Goal: Transaction & Acquisition: Purchase product/service

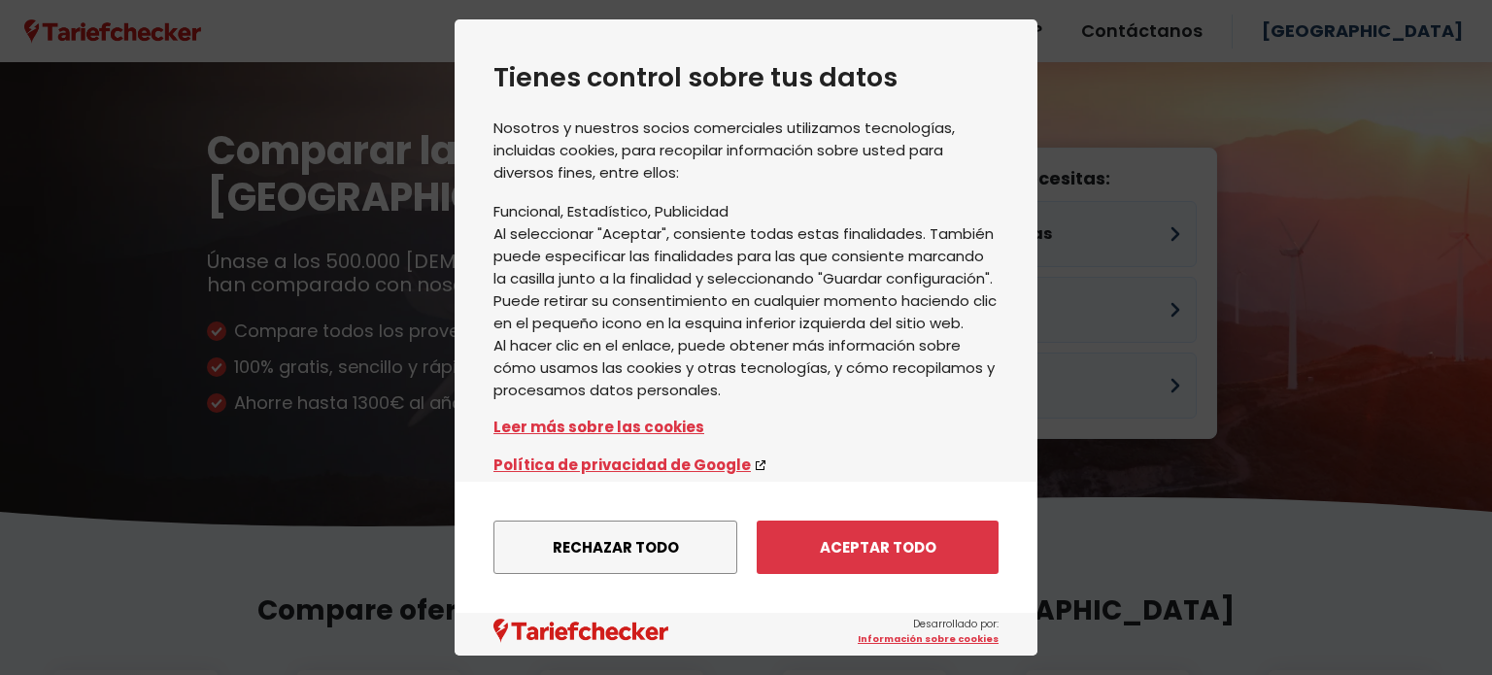
click at [909, 552] on font "Aceptar todo" at bounding box center [878, 547] width 117 height 20
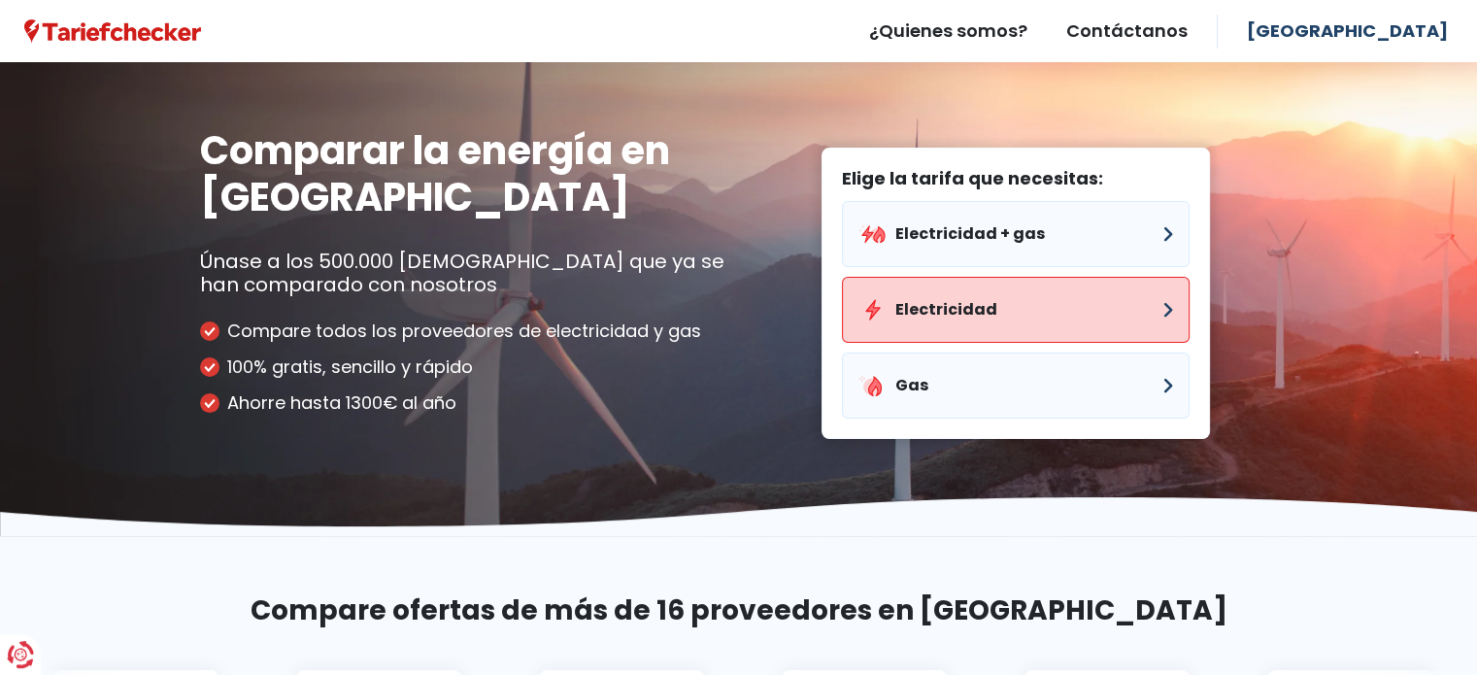
click at [967, 314] on font "Electricidad" at bounding box center [946, 309] width 102 height 22
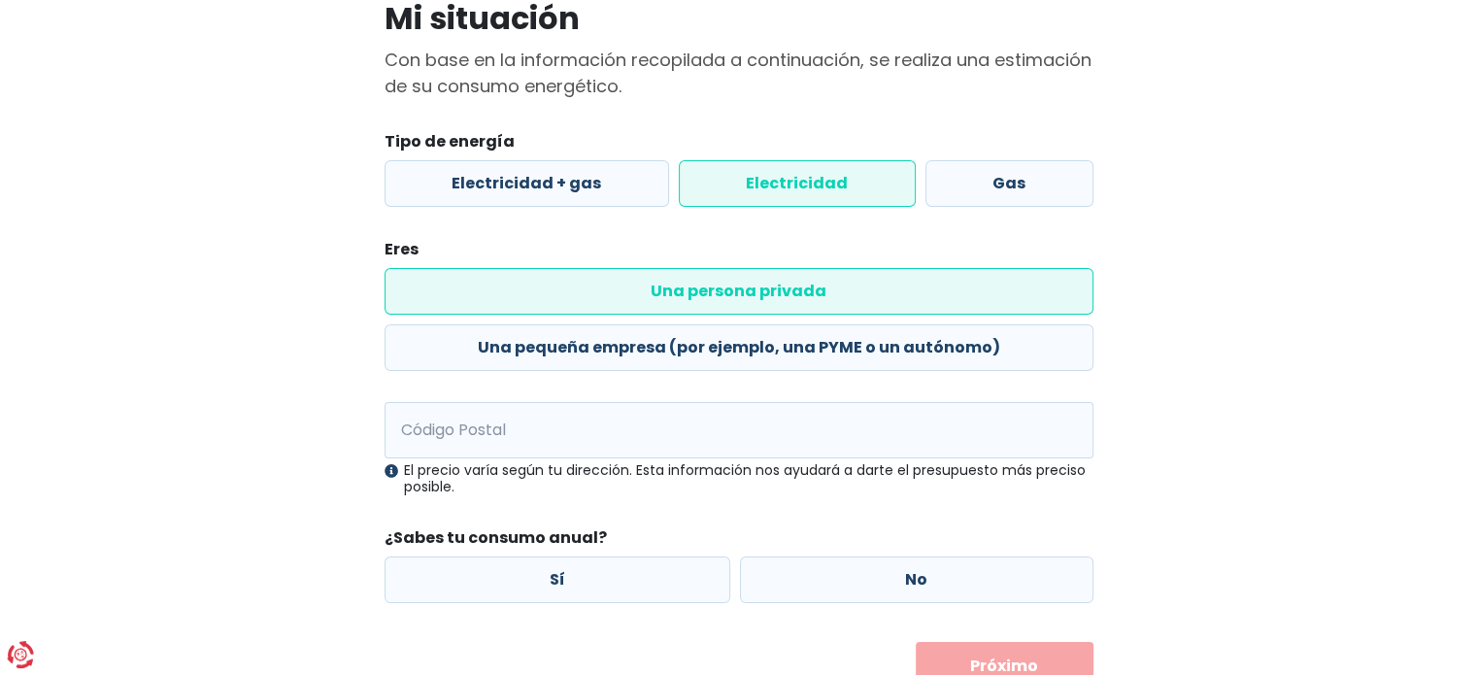
scroll to position [194, 0]
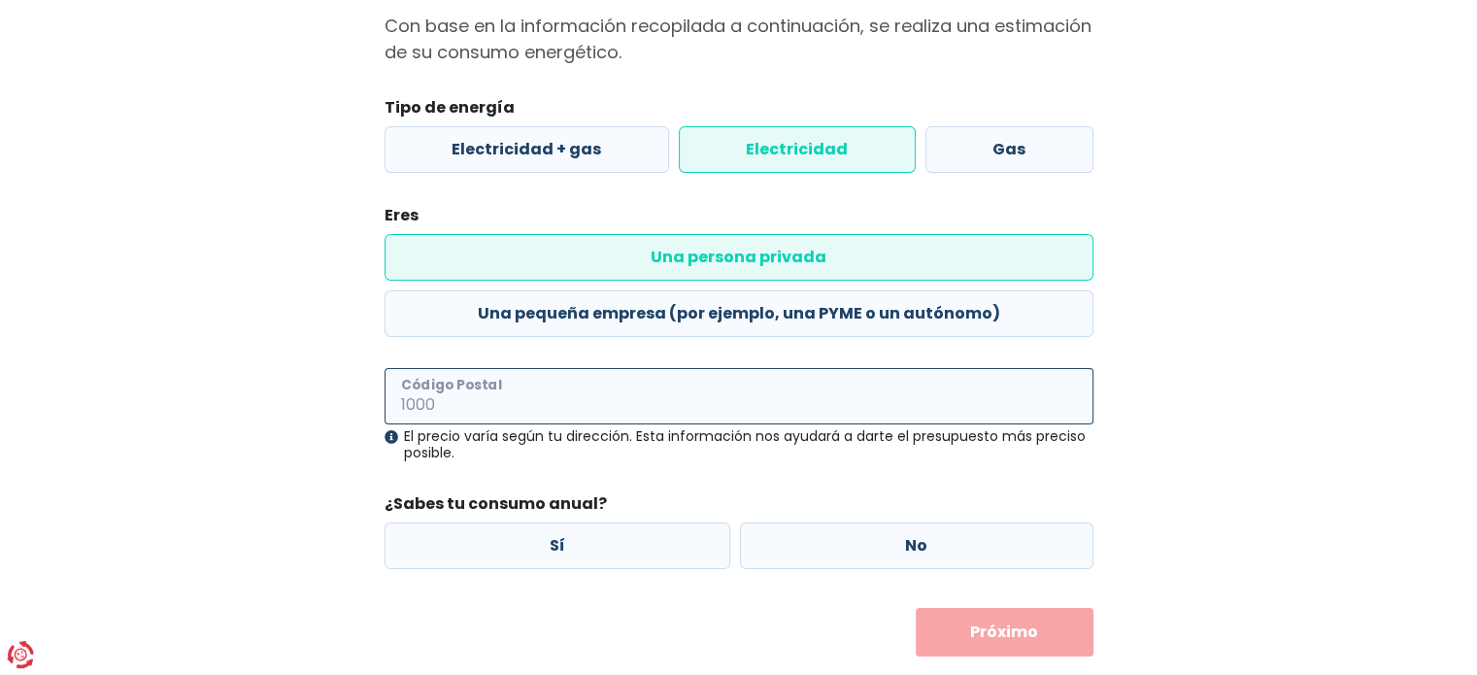
click at [555, 403] on input "Código Postal" at bounding box center [739, 396] width 709 height 56
type input "1050"
click at [878, 555] on label "No" at bounding box center [916, 545] width 353 height 47
click at [878, 555] on input "No" at bounding box center [916, 545] width 353 height 47
radio input "true"
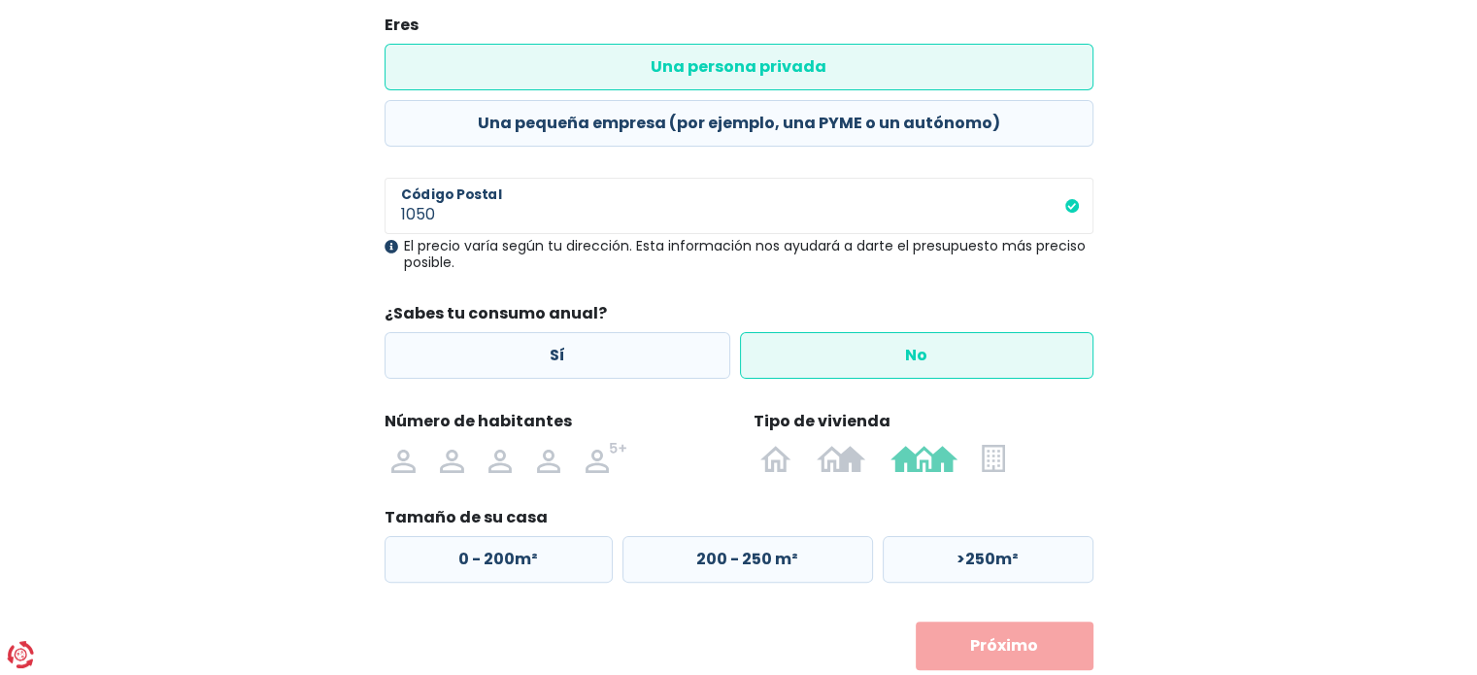
scroll to position [388, 0]
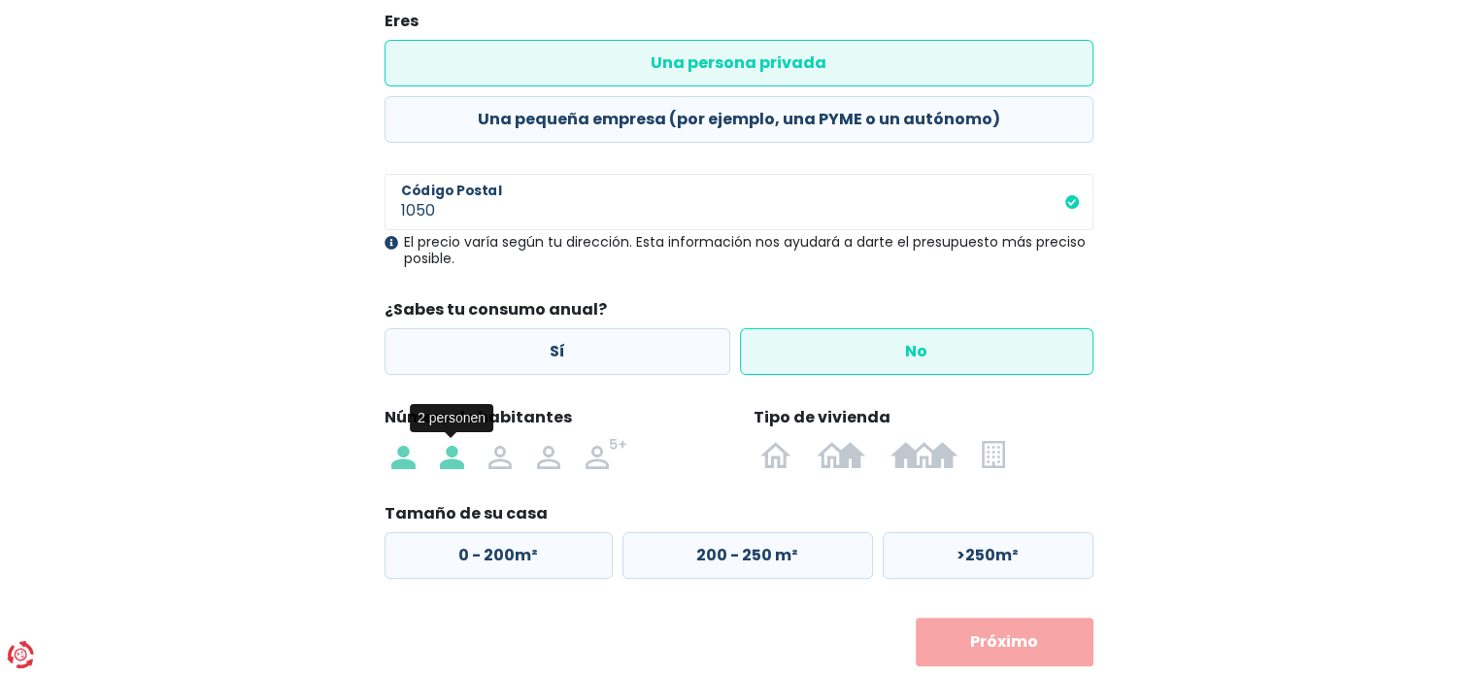
click at [450, 454] on img at bounding box center [451, 453] width 23 height 31
click at [450, 454] on input "radio" at bounding box center [451, 453] width 49 height 31
radio input "true"
click at [1002, 455] on img at bounding box center [993, 453] width 22 height 31
click at [1002, 455] on input "radio" at bounding box center [994, 453] width 48 height 31
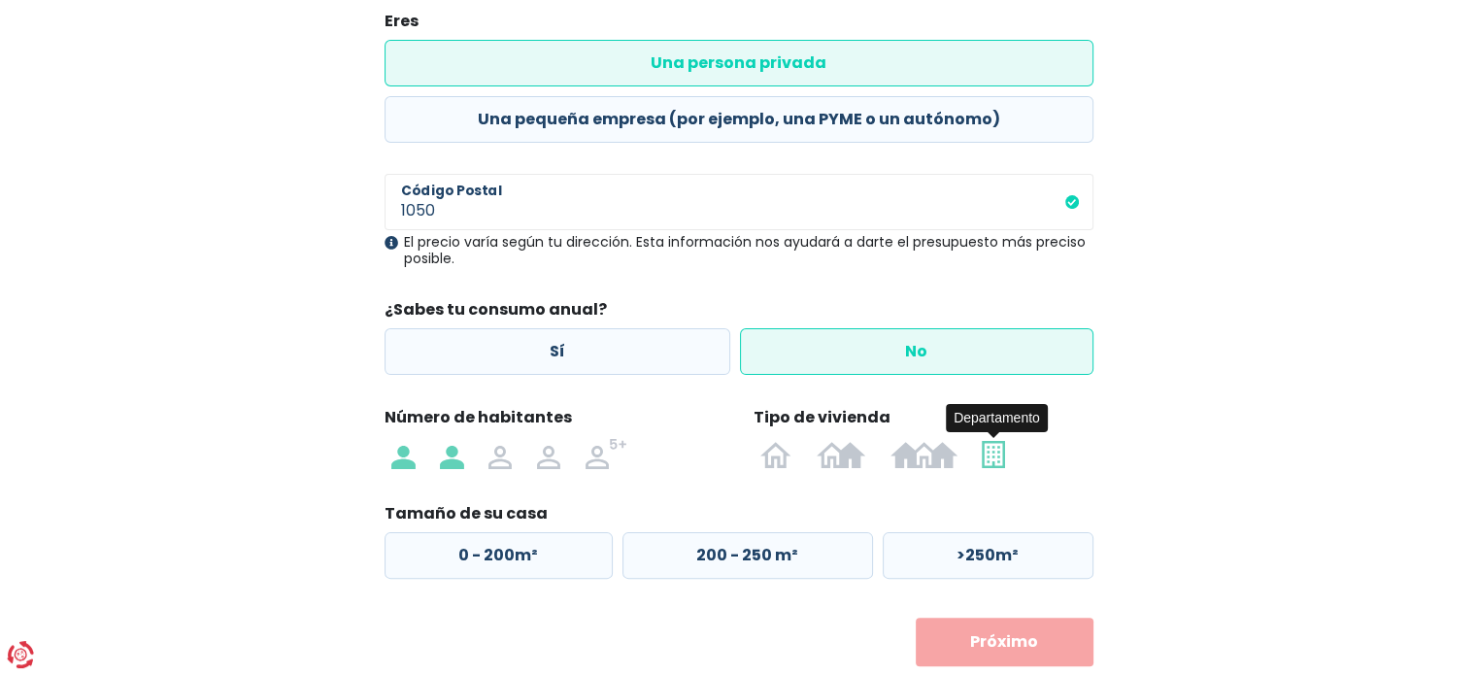
radio input "true"
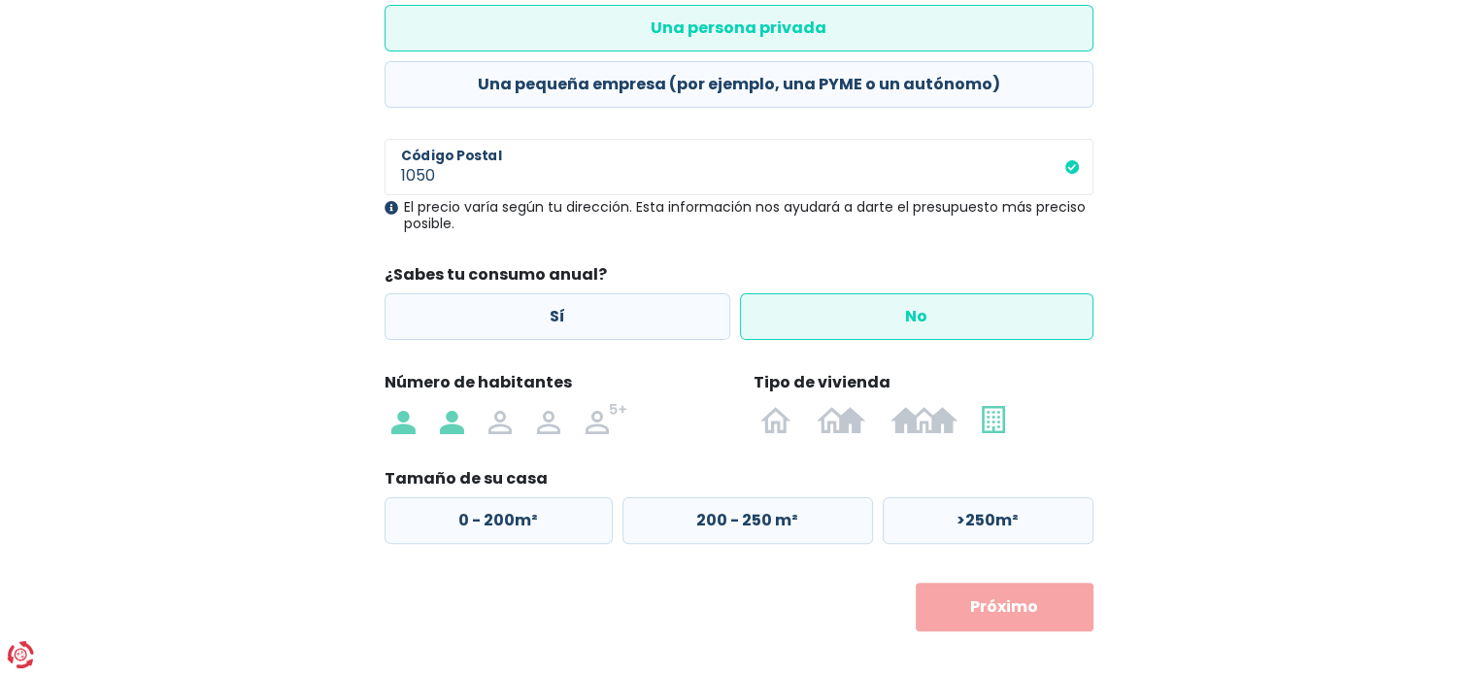
scroll to position [442, 0]
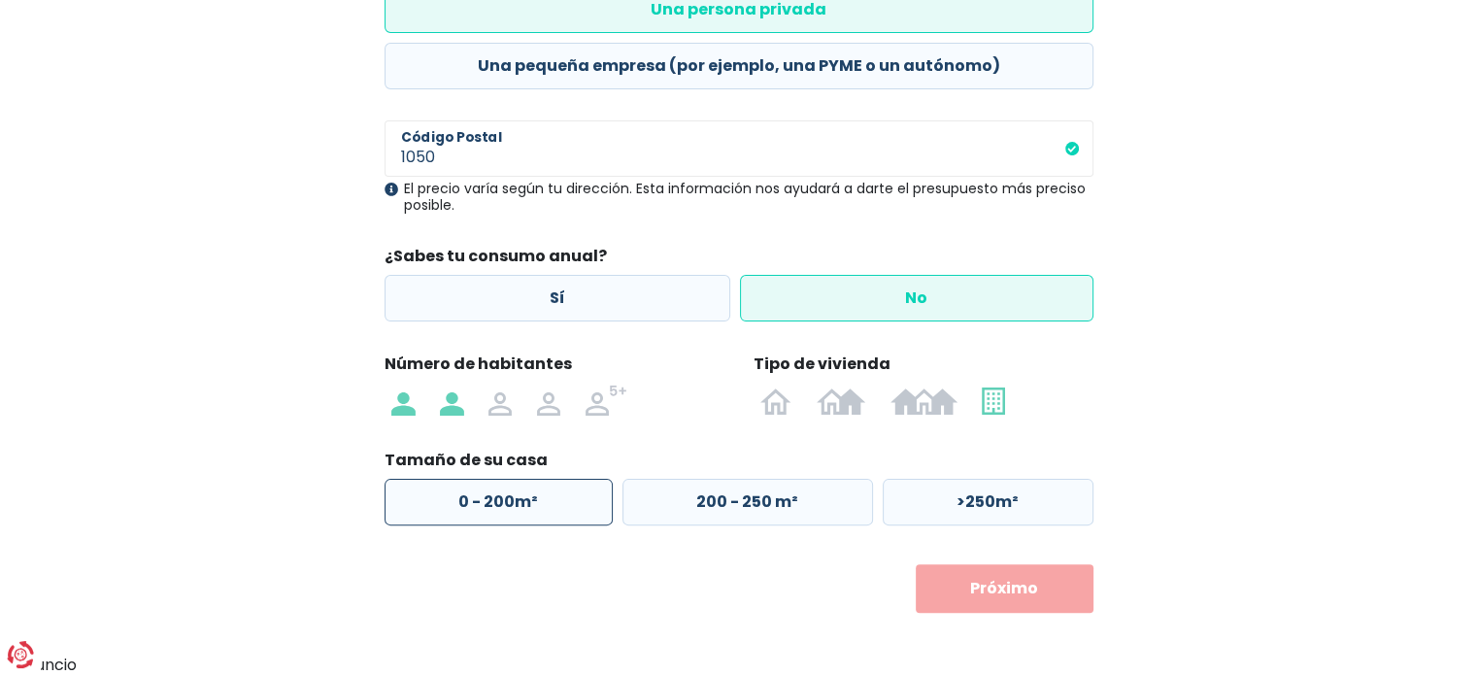
click at [474, 515] on label "0 - 200m²" at bounding box center [499, 502] width 228 height 47
click at [474, 515] on input "0 - 200m²" at bounding box center [499, 502] width 228 height 47
radio input "true"
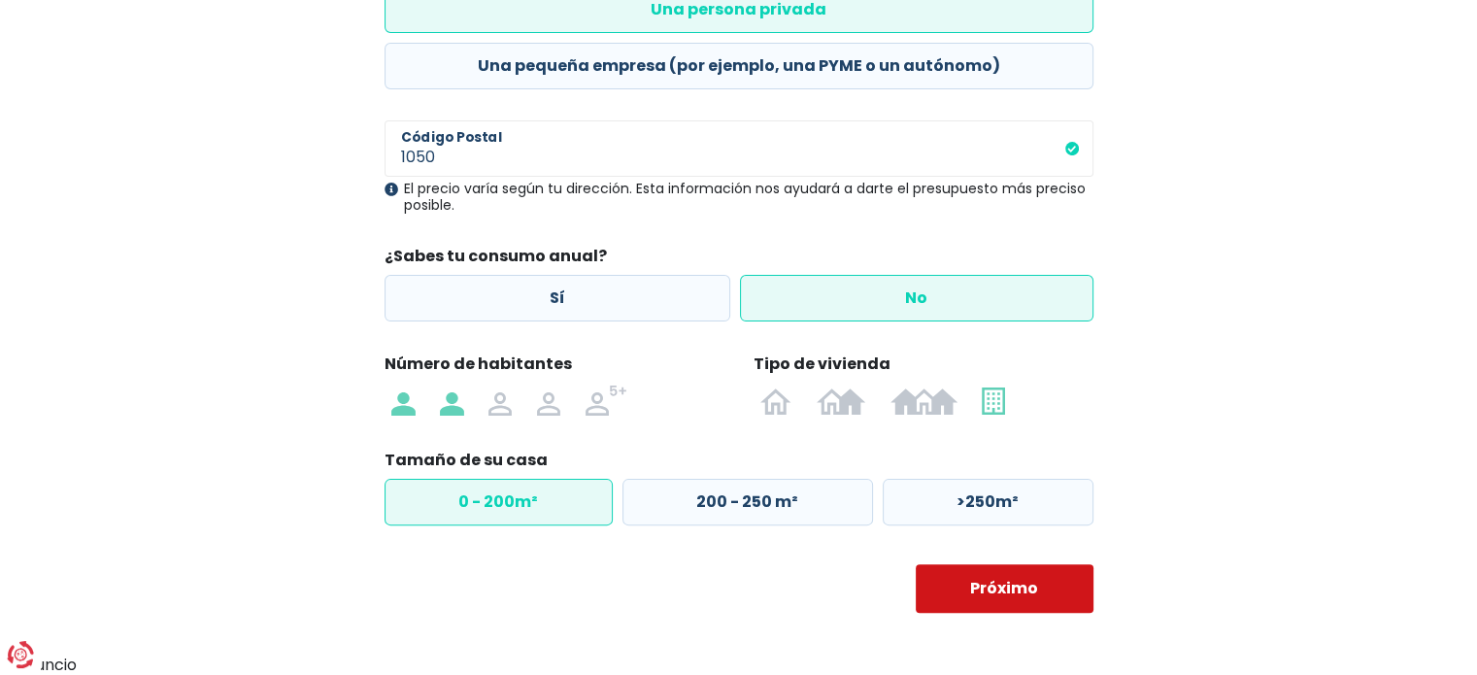
click at [1014, 599] on font "Próximo" at bounding box center [1004, 588] width 68 height 22
select select
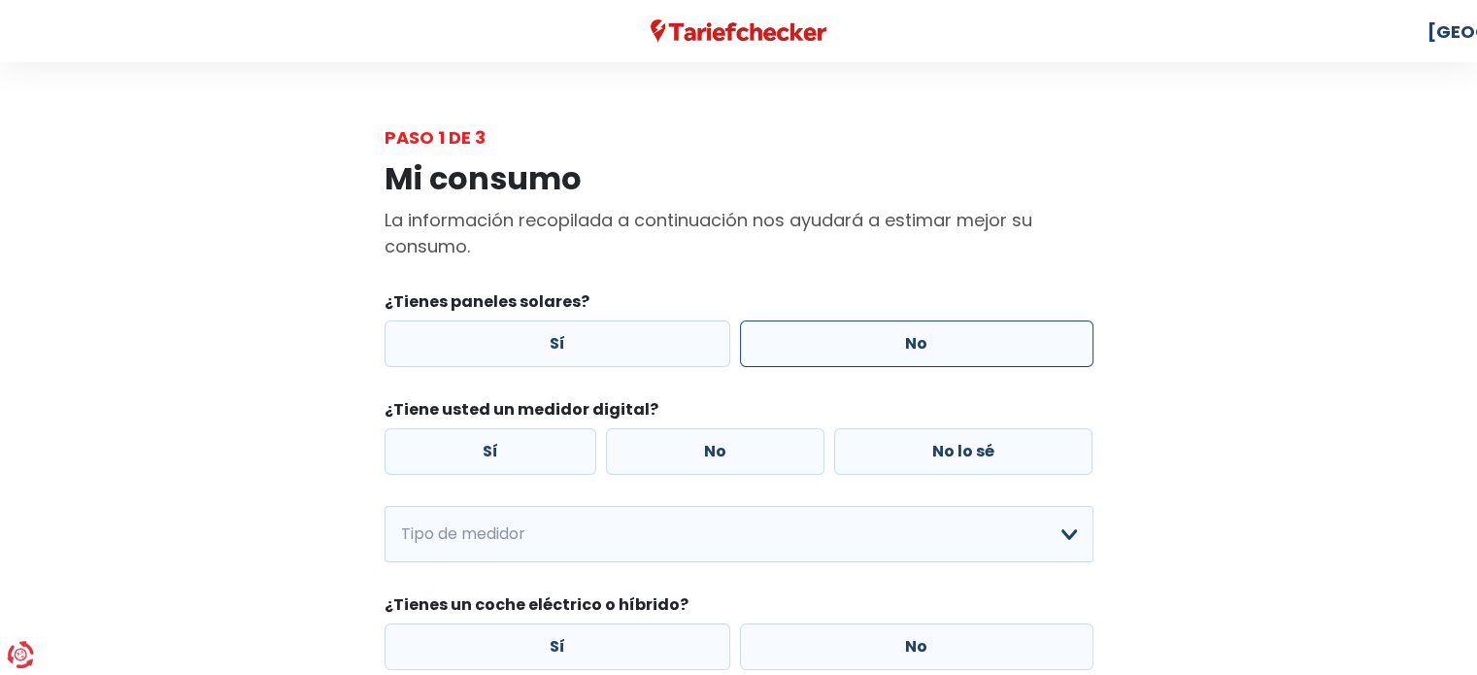
click at [865, 353] on label "No" at bounding box center [916, 343] width 353 height 47
click at [865, 353] on input "No" at bounding box center [916, 343] width 353 height 47
radio input "true"
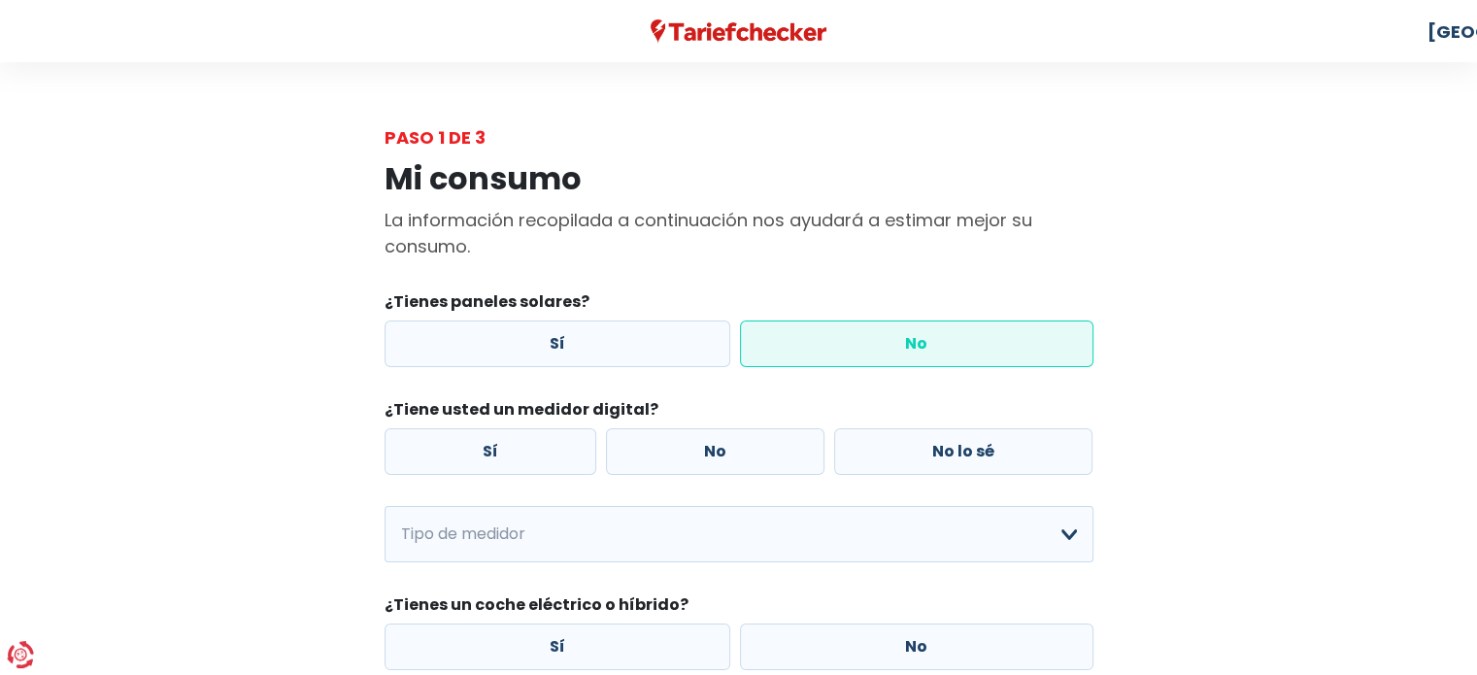
click at [986, 477] on div "Sí No No lo sé" at bounding box center [739, 451] width 719 height 56
click at [986, 465] on label "No lo sé" at bounding box center [963, 451] width 258 height 47
click at [986, 465] on input "No lo sé" at bounding box center [963, 451] width 258 height 47
radio input "true"
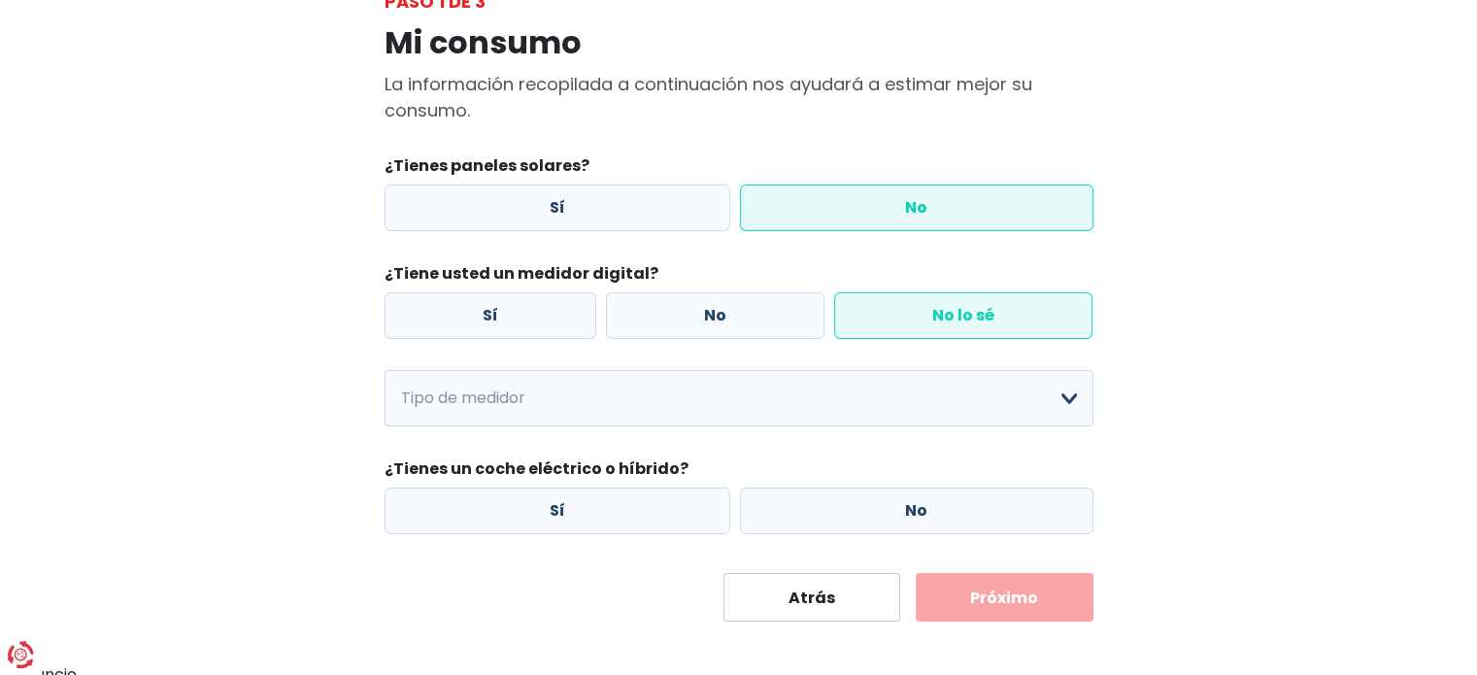
scroll to position [145, 0]
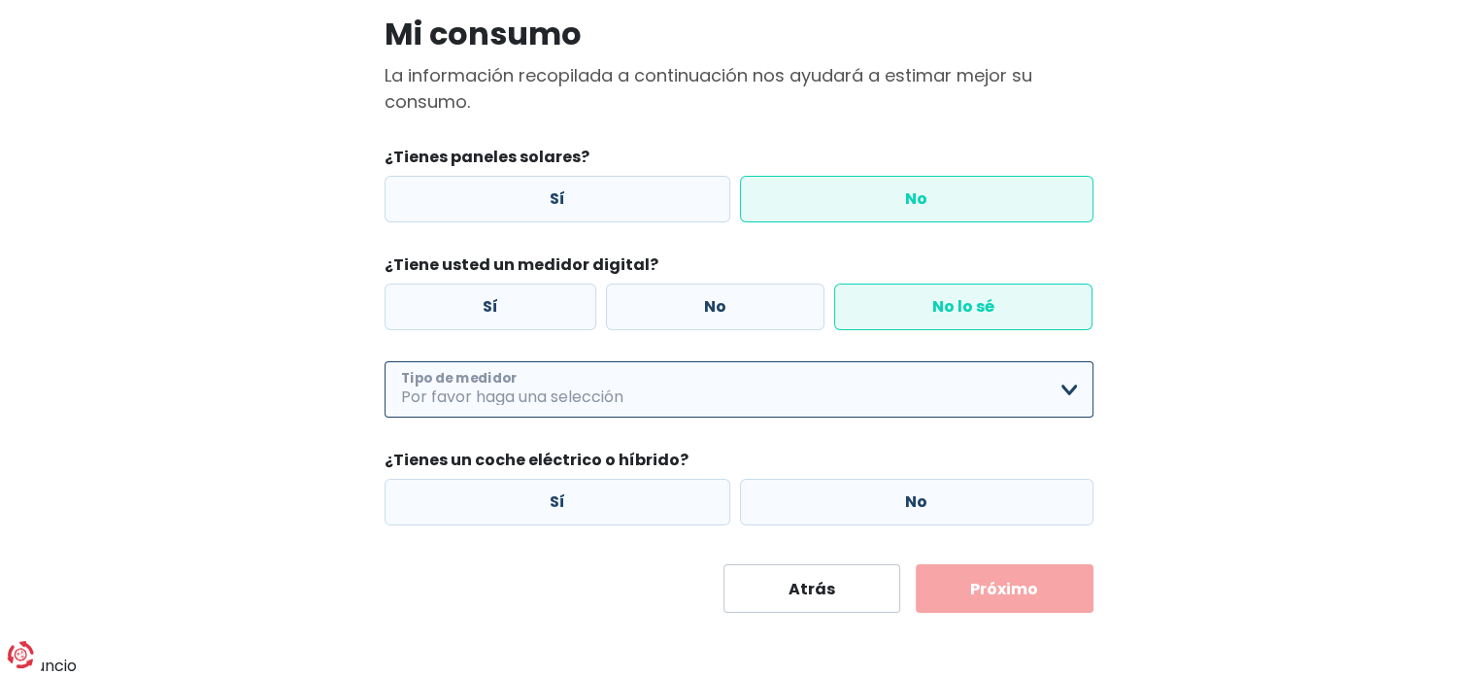
click at [544, 382] on select "[PERSON_NAME] Tarifa individual + noche únicamente Tarifa doble + noche únicame…" at bounding box center [739, 389] width 709 height 56
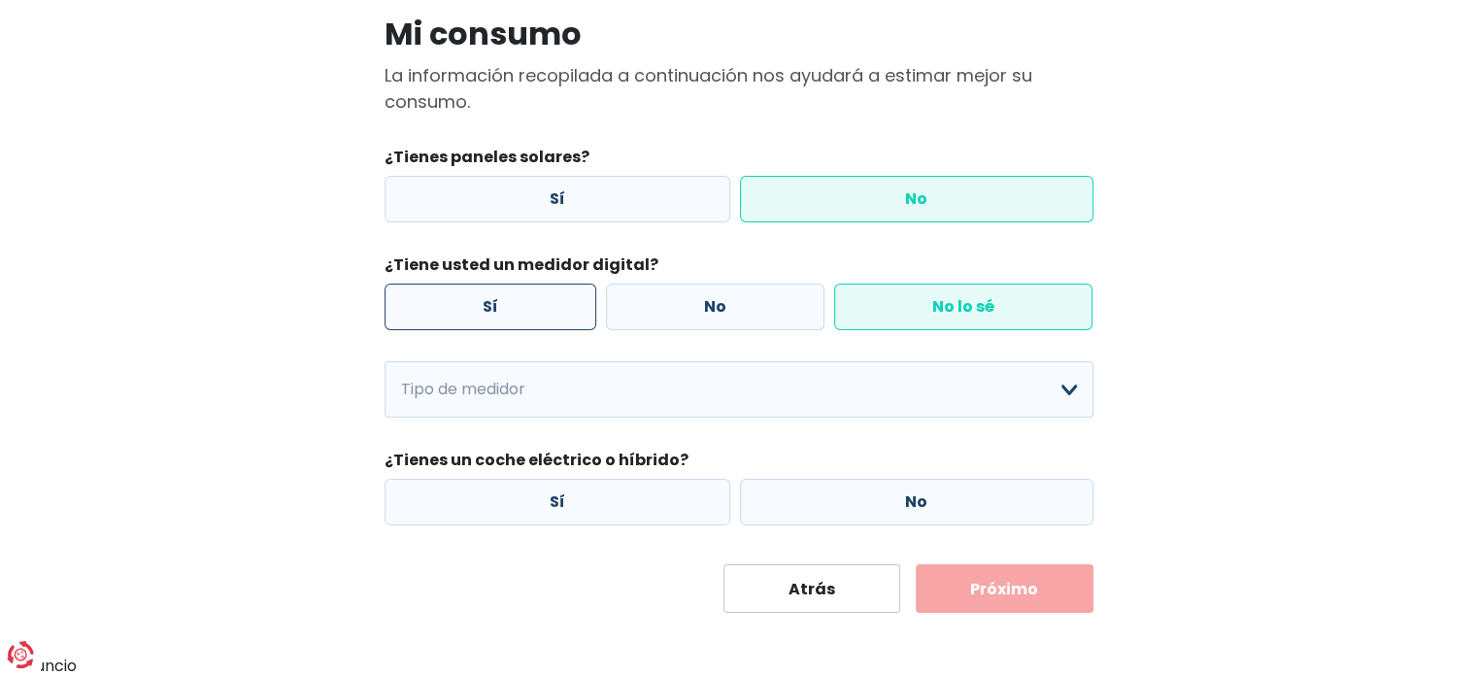
click at [541, 315] on label "Sí" at bounding box center [491, 307] width 212 height 47
click at [541, 315] on input "Sí" at bounding box center [491, 307] width 212 height 47
radio input "true"
radio input "false"
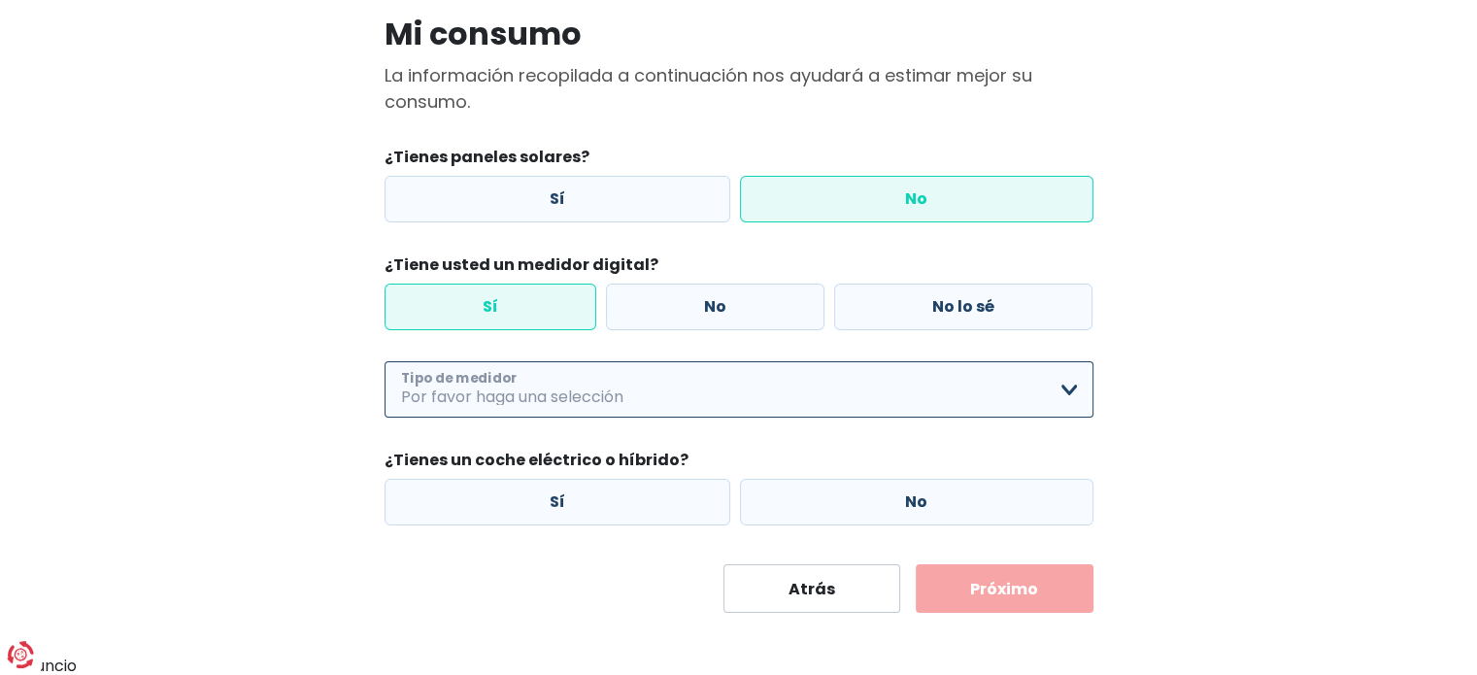
click at [555, 392] on select "[PERSON_NAME] Tarifa individual + noche únicamente Tarifa doble + noche únicame…" at bounding box center [739, 389] width 709 height 56
click at [385, 361] on select "[PERSON_NAME] Tarifa individual + noche únicamente Tarifa doble + noche únicame…" at bounding box center [739, 389] width 709 height 56
select select "day_single_rate"
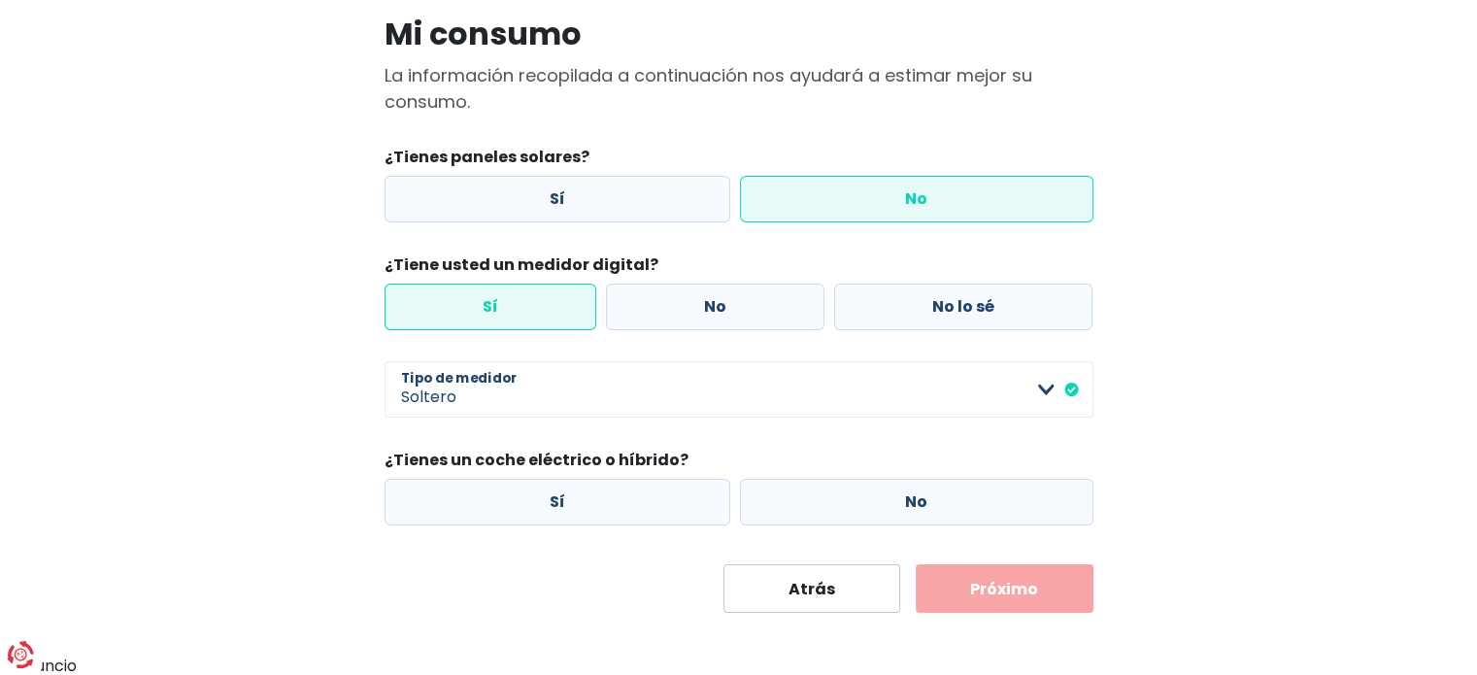
click at [291, 372] on div "Mi consumo La información recopilada a continuación nos ayudará a estimar mejor…" at bounding box center [738, 309] width 1107 height 607
click at [973, 526] on div "Sí No" at bounding box center [739, 502] width 719 height 56
click at [963, 495] on label "No" at bounding box center [916, 502] width 353 height 47
click at [963, 495] on input "No" at bounding box center [916, 502] width 353 height 47
radio input "true"
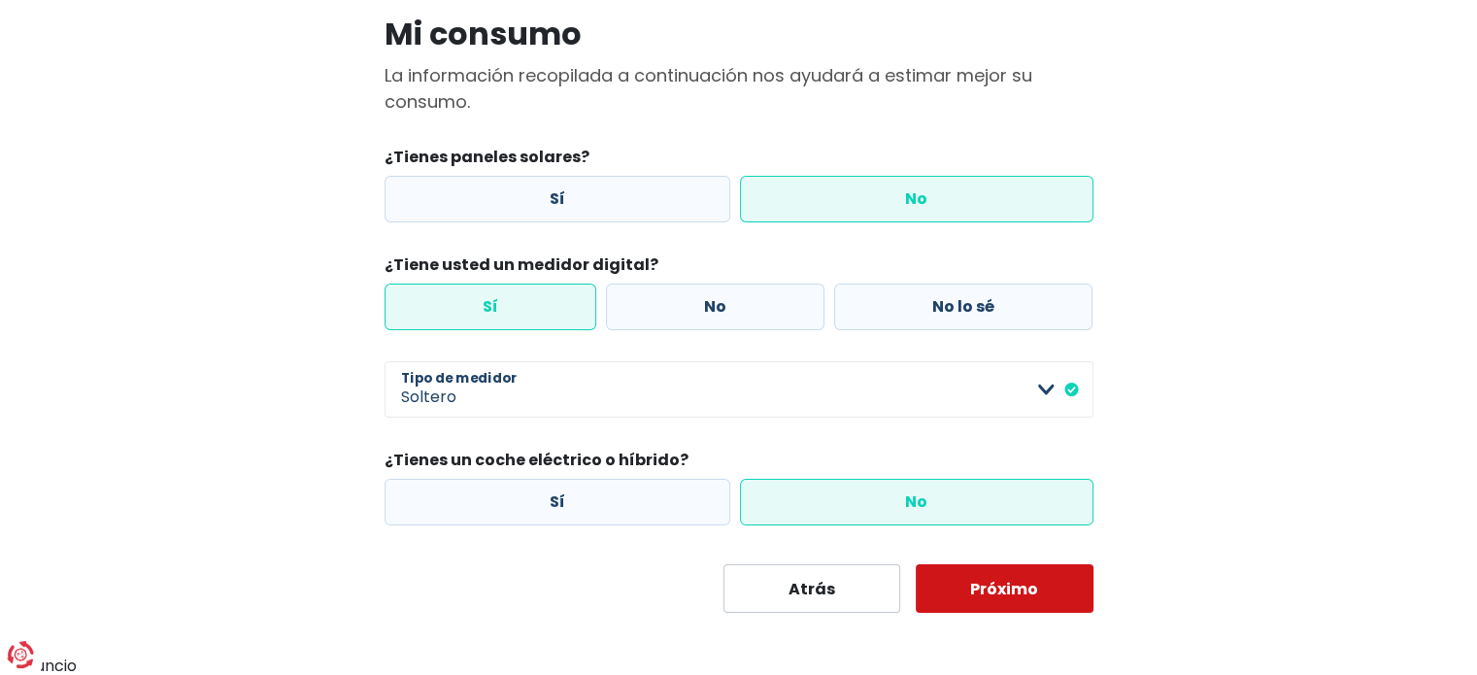
click at [1034, 586] on font "Próximo" at bounding box center [1004, 589] width 68 height 22
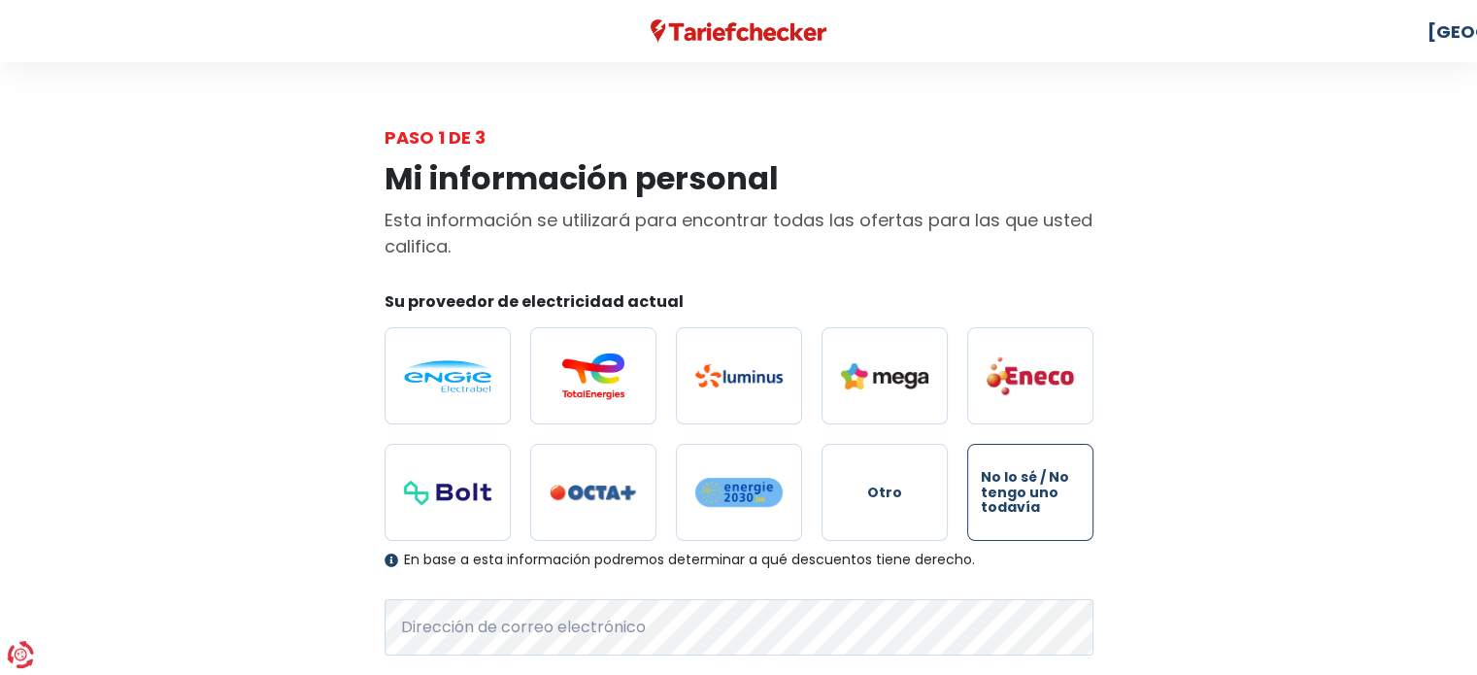
click at [1072, 490] on span "No lo sé / No tengo uno todavía" at bounding box center [1030, 492] width 99 height 45
click at [1072, 490] on input "No lo sé / No tengo uno todavía" at bounding box center [1030, 492] width 126 height 97
radio input "true"
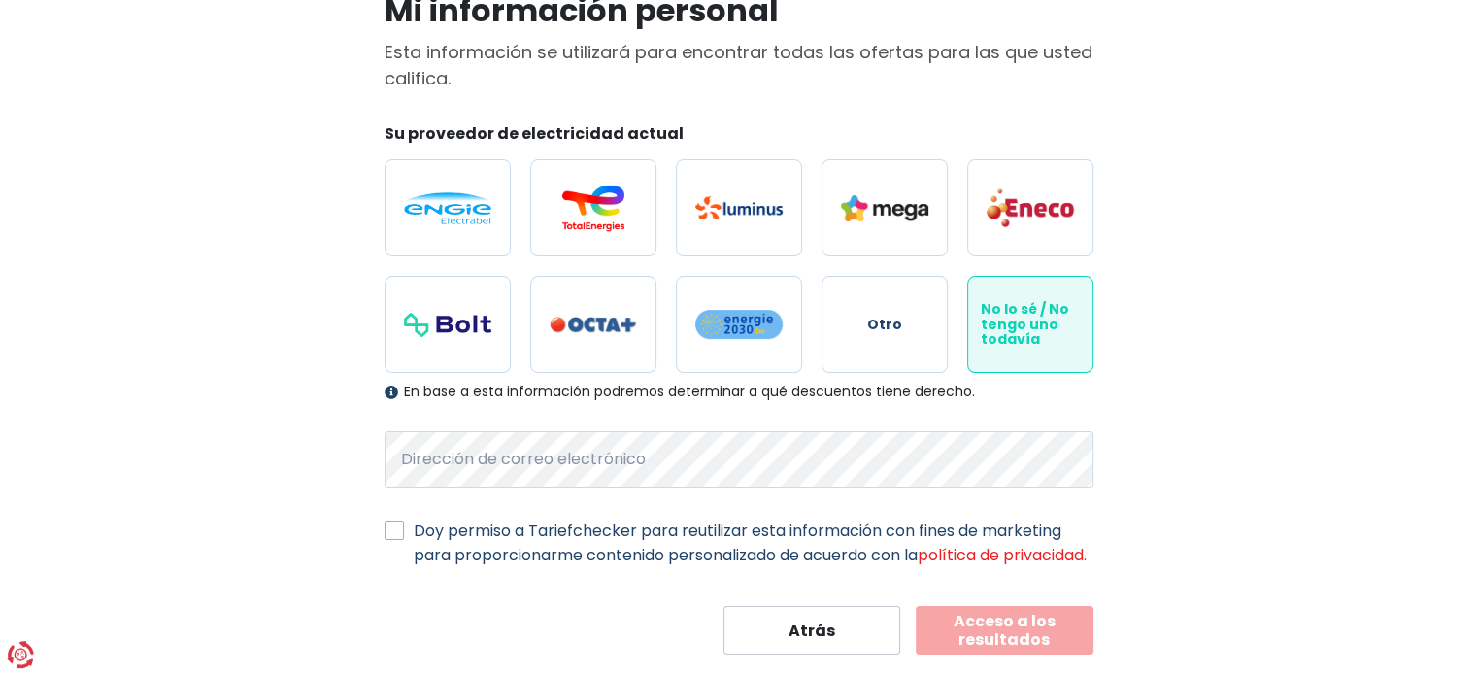
scroll to position [194, 0]
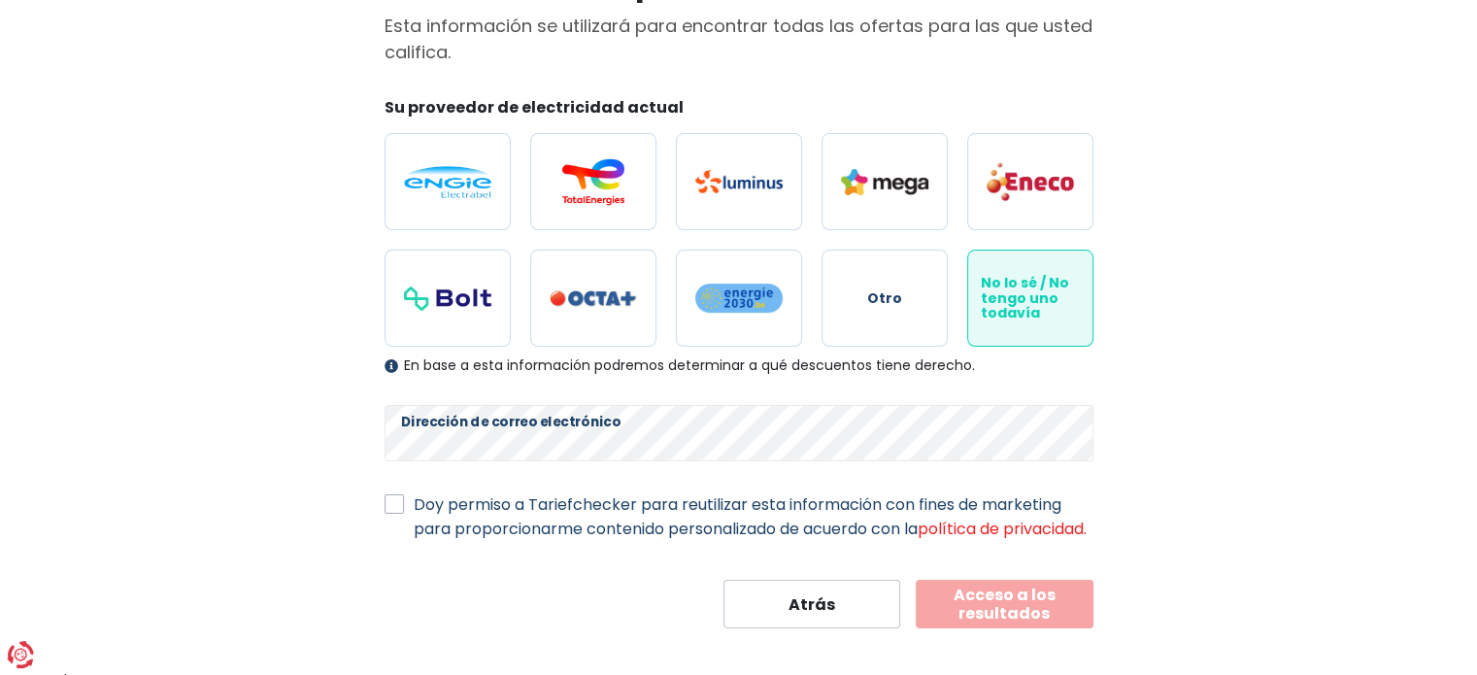
click at [384, 502] on div "Mi información personal Esta información se utilizará para encontrar todas las …" at bounding box center [739, 292] width 738 height 672
click at [335, 499] on div "Mi información personal Esta información se utilizará para encontrar todas las …" at bounding box center [738, 292] width 1107 height 672
click at [414, 504] on label "Doy permiso a Tariefchecker para reutilizar esta información con fines de marke…" at bounding box center [754, 516] width 680 height 49
click at [391, 504] on input "Doy permiso a Tariefchecker para reutilizar esta información con fines de marke…" at bounding box center [394, 501] width 19 height 19
checkbox input "true"
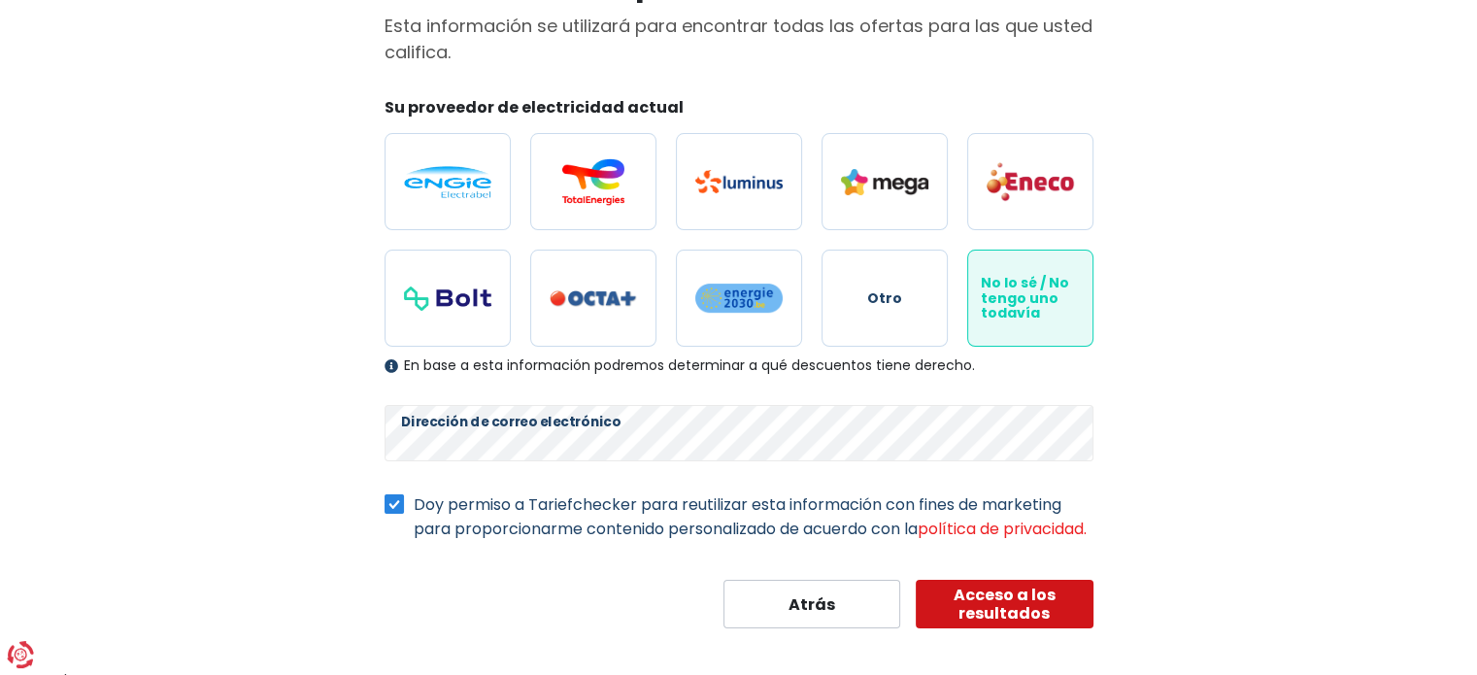
click at [1053, 622] on font "Acceso a los resultados" at bounding box center [1005, 604] width 166 height 37
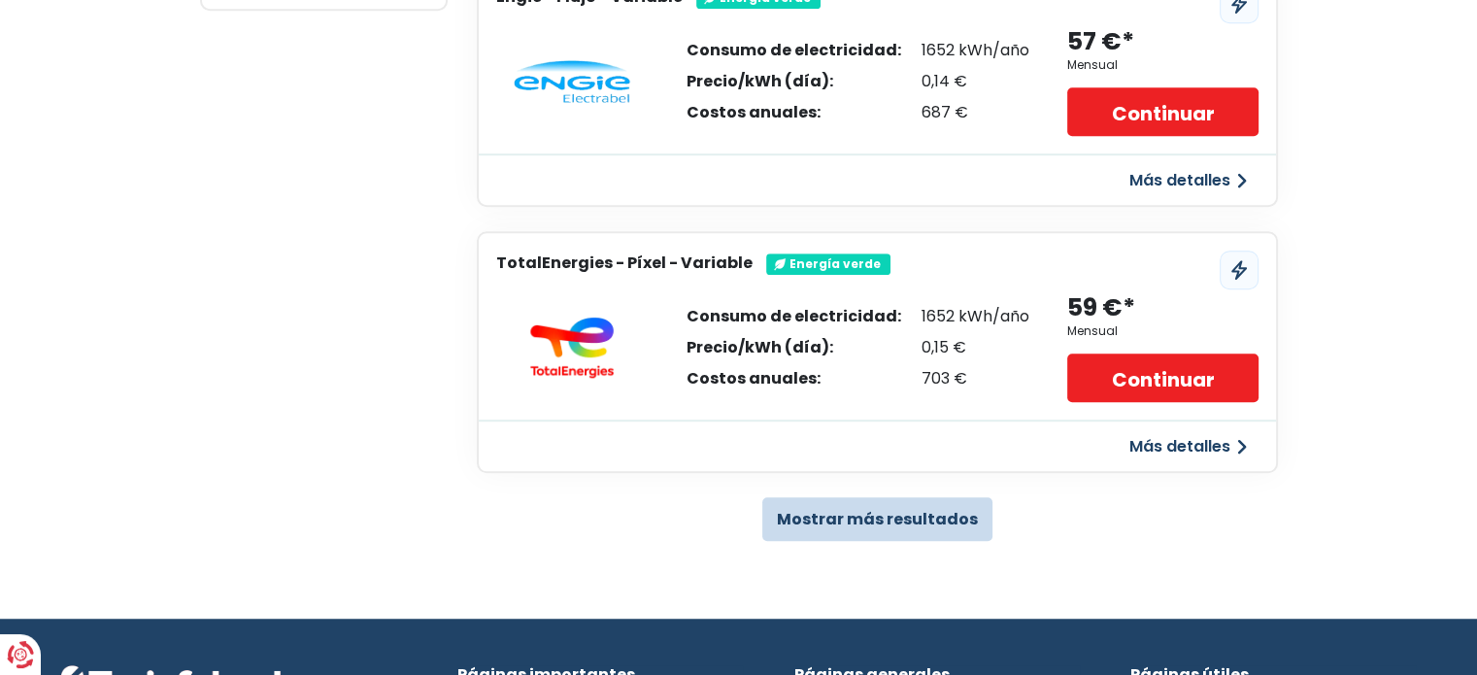
scroll to position [1310, 0]
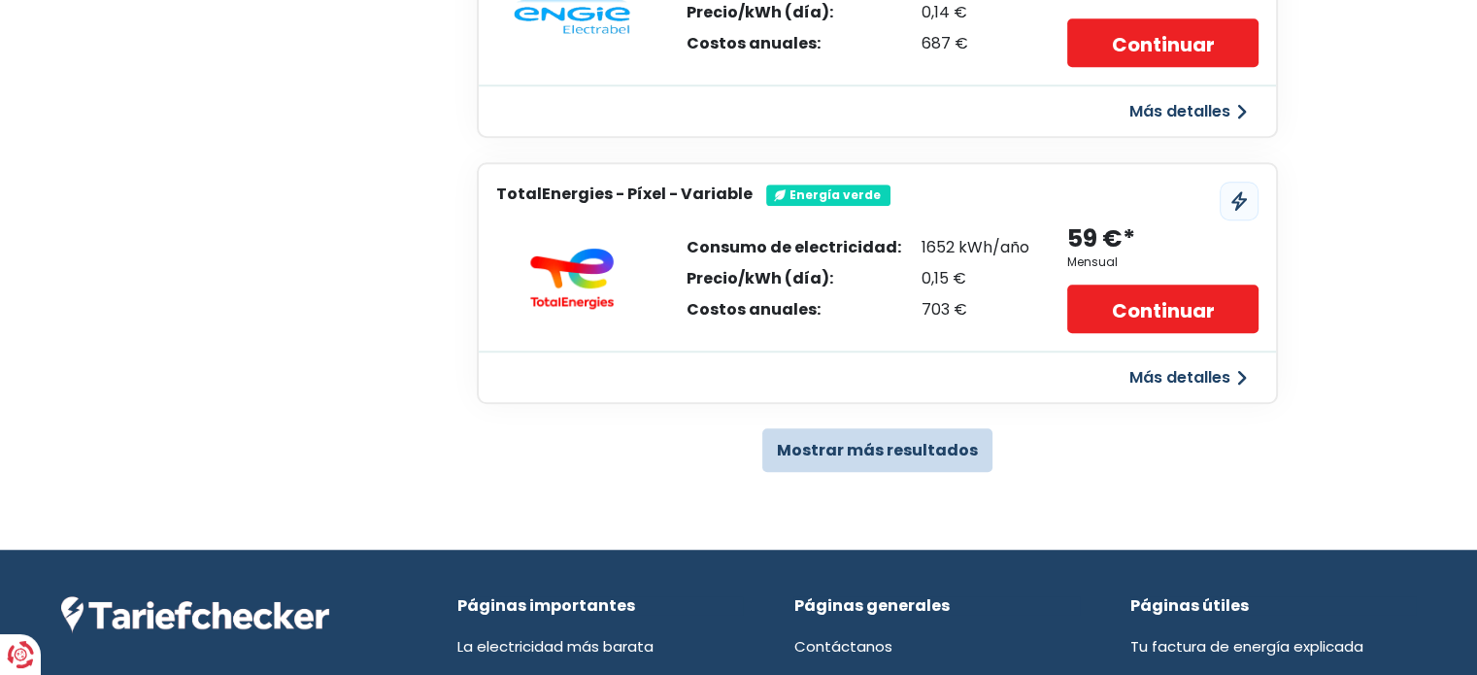
click at [952, 451] on font "Mostrar más resultados" at bounding box center [877, 450] width 201 height 22
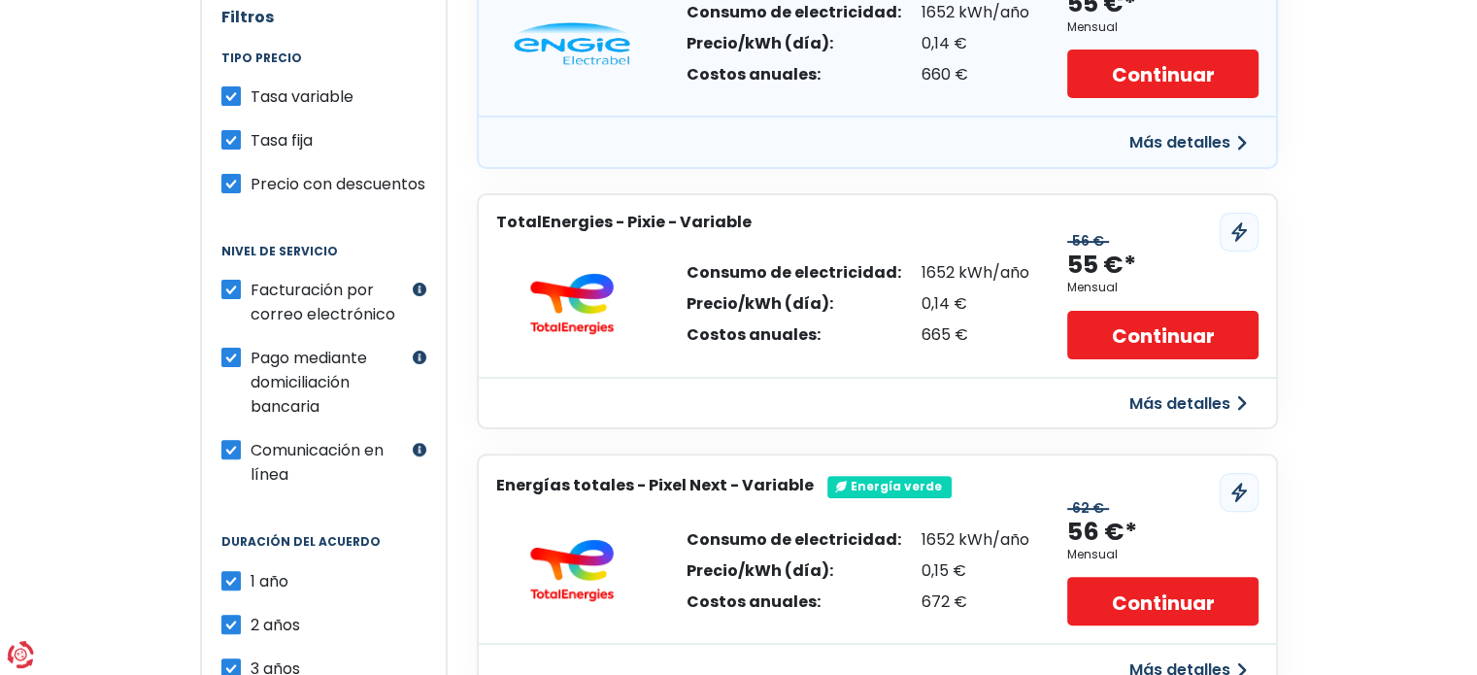
scroll to position [680, 0]
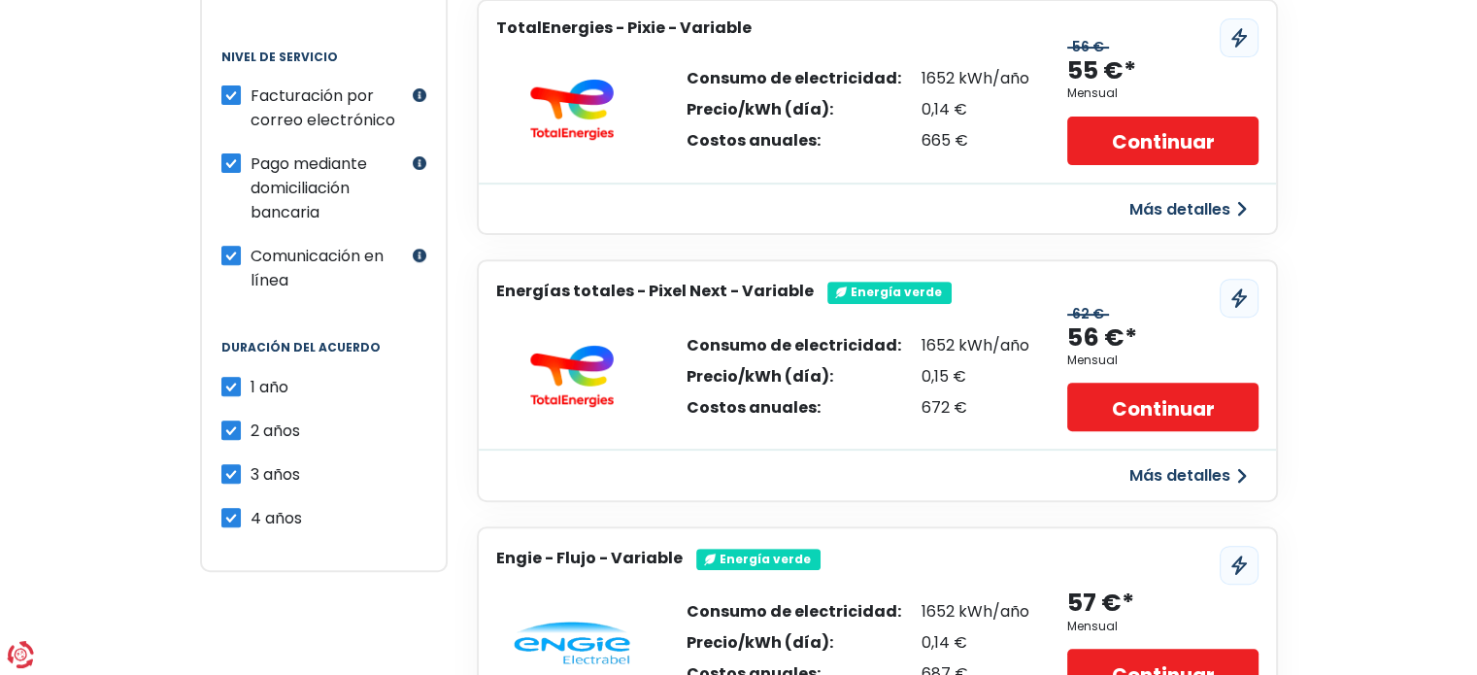
click at [251, 419] on label "2 años" at bounding box center [276, 431] width 50 height 24
click at [231, 419] on input "2 años" at bounding box center [230, 428] width 19 height 19
checkbox input "false"
click at [251, 465] on label "3 años" at bounding box center [276, 474] width 50 height 24
click at [239, 465] on input "3 años" at bounding box center [230, 471] width 19 height 19
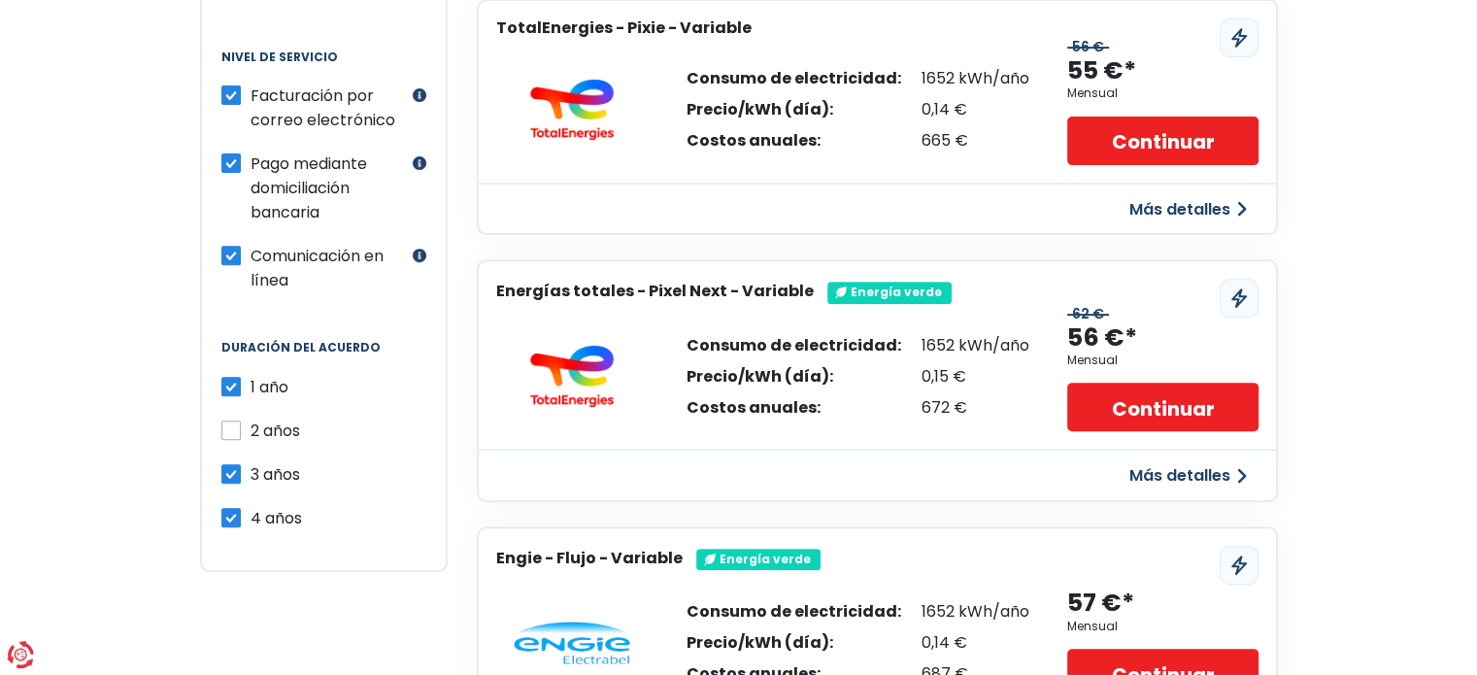
checkbox input "false"
click at [251, 506] on label "4 años" at bounding box center [276, 518] width 51 height 24
click at [235, 506] on input "4 años" at bounding box center [230, 515] width 19 height 19
checkbox input "false"
click at [251, 382] on label "1 año" at bounding box center [270, 387] width 38 height 24
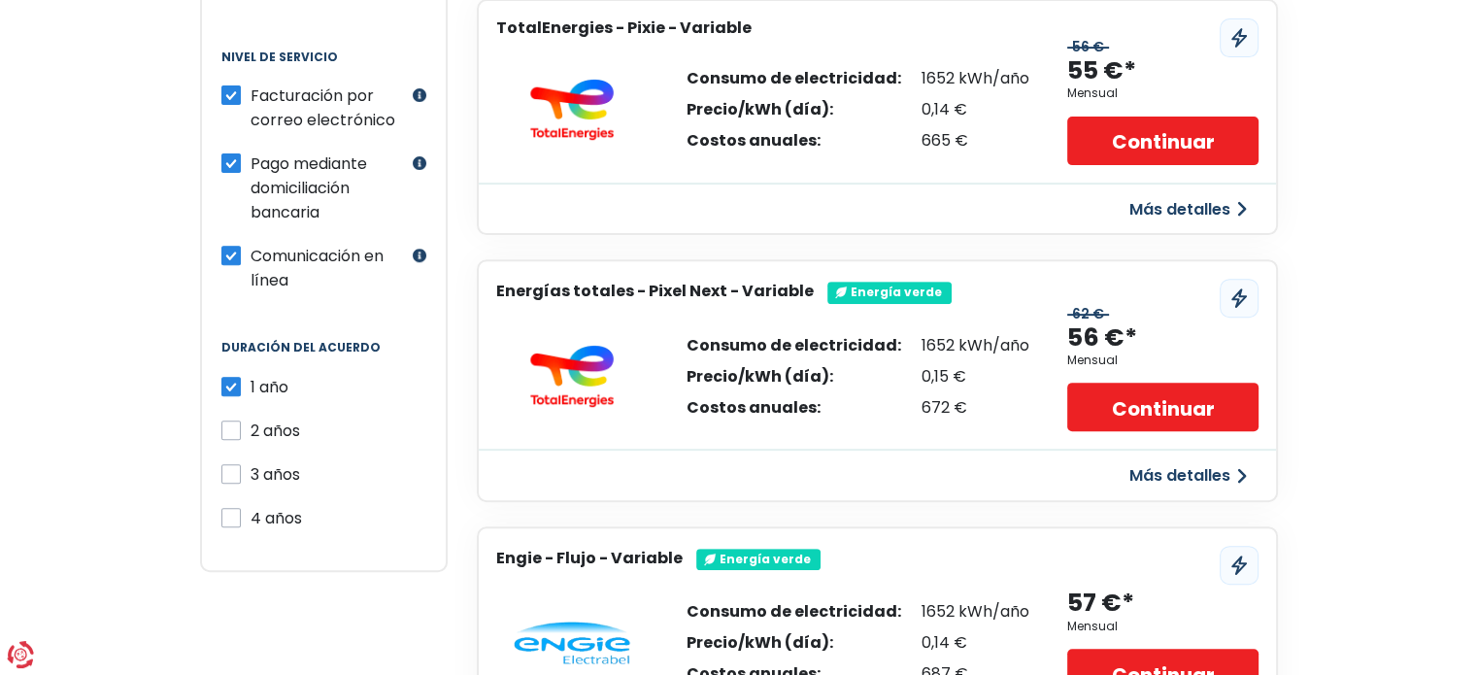
click at [226, 382] on input "1 año" at bounding box center [230, 384] width 19 height 19
checkbox input "false"
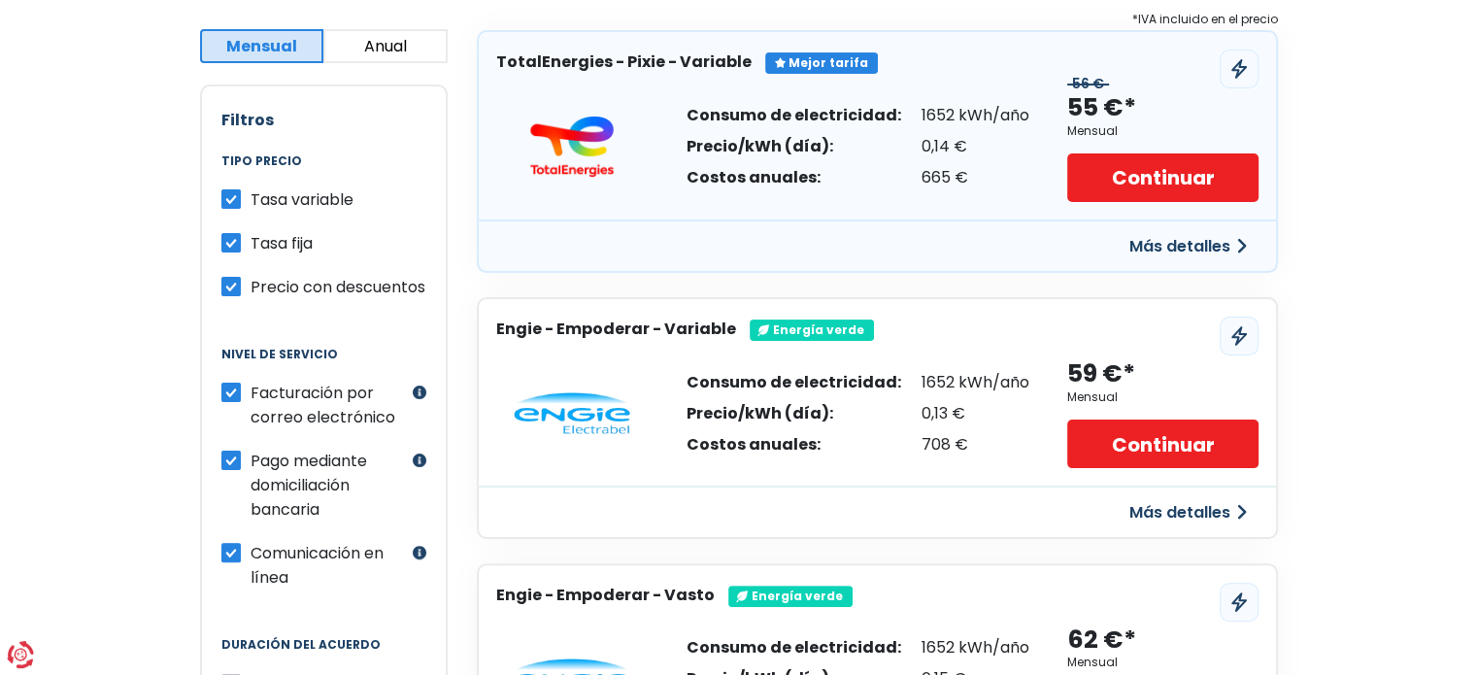
scroll to position [486, 0]
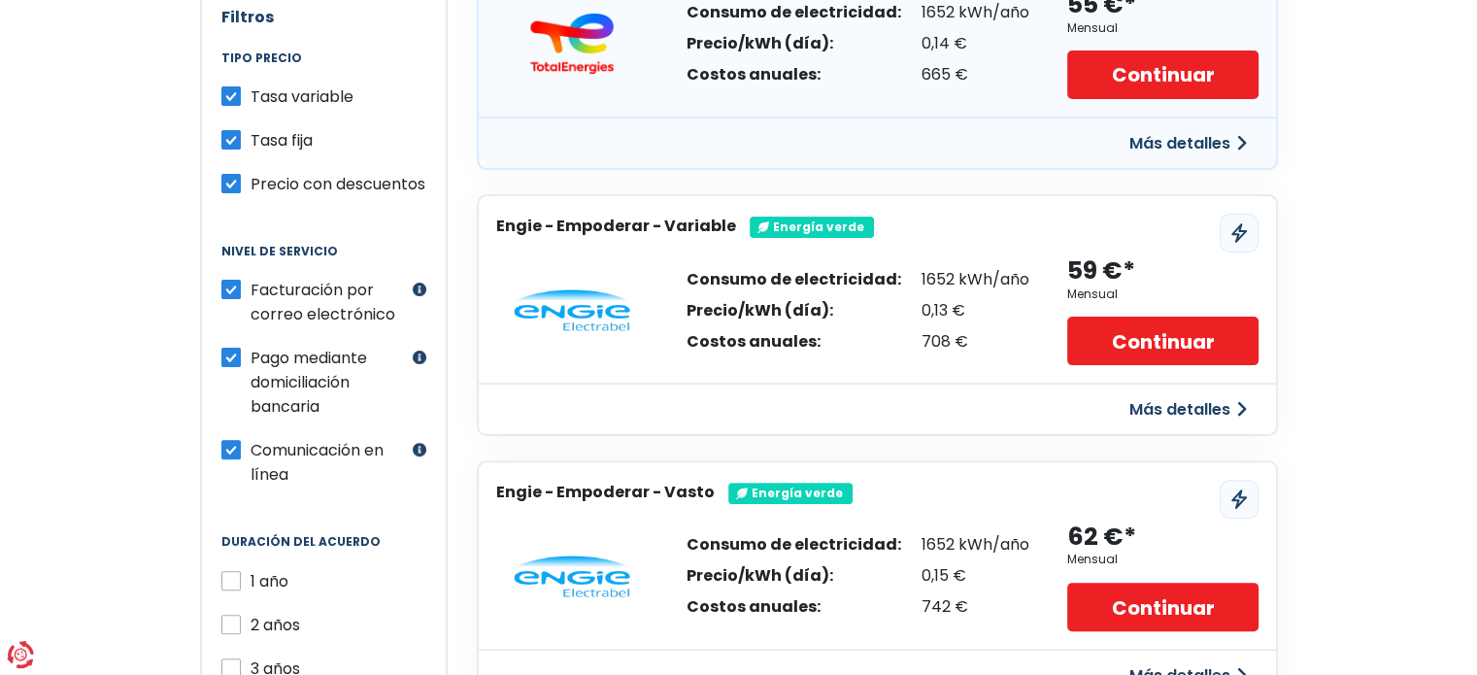
click at [1196, 408] on font "Más detalles" at bounding box center [1179, 409] width 101 height 22
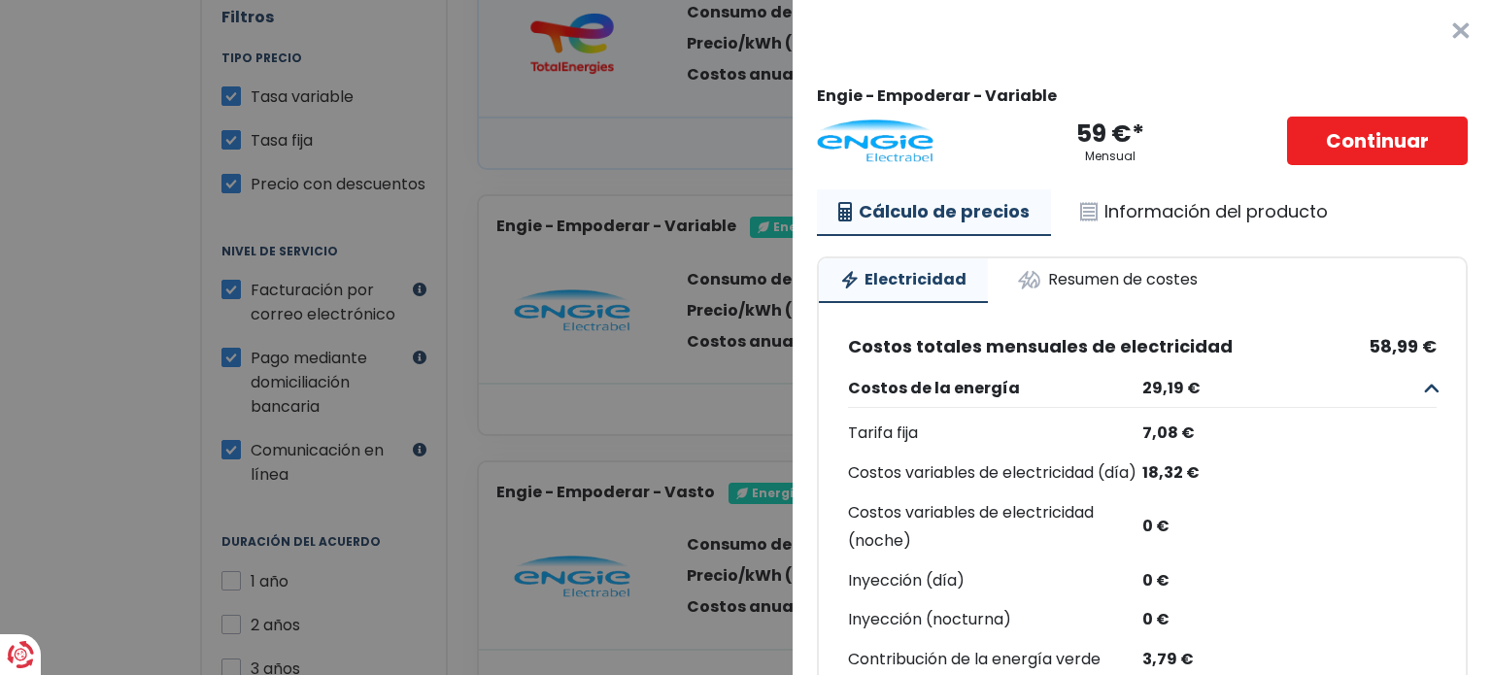
click at [574, 430] on Variabel "Más detalles - Engie × Engie - Empoderar - Variable 59 €* Mensual Continuar Cál…" at bounding box center [746, 337] width 1492 height 675
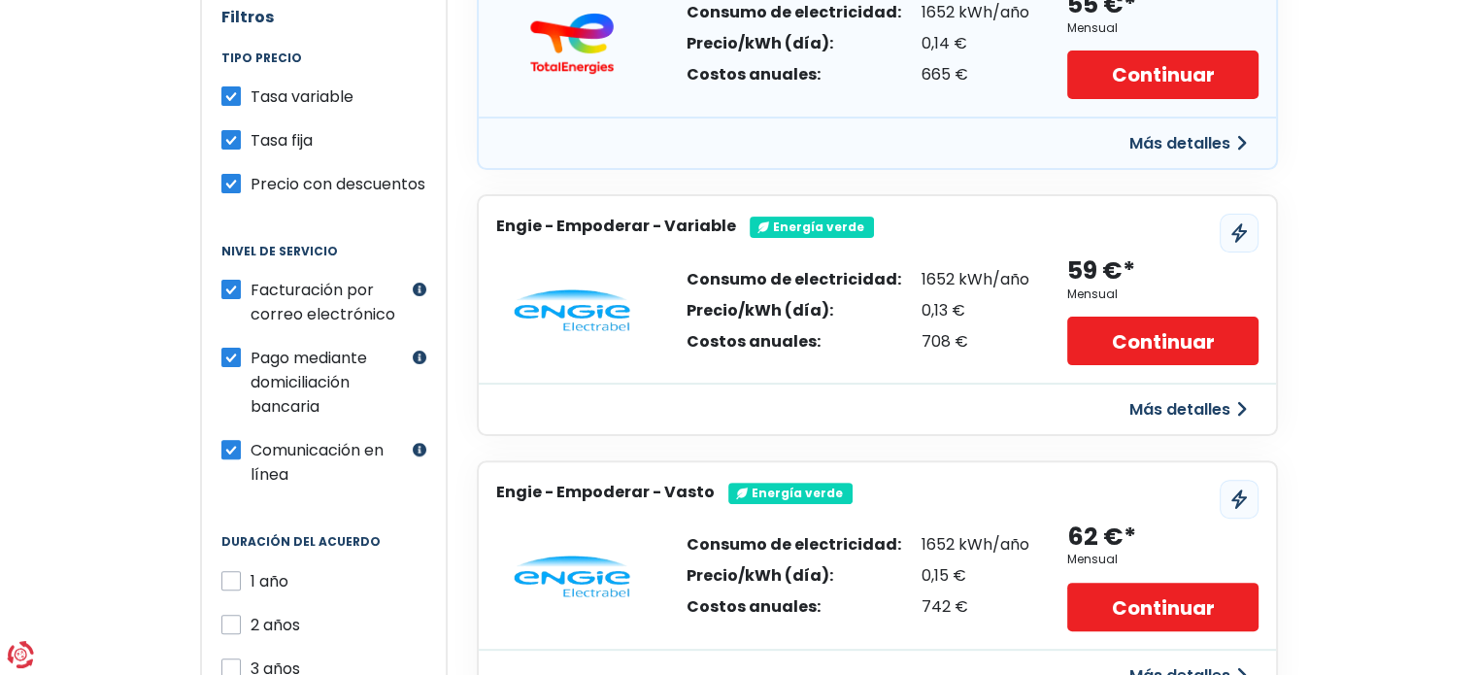
click at [1206, 404] on font "Más detalles" at bounding box center [1179, 409] width 101 height 22
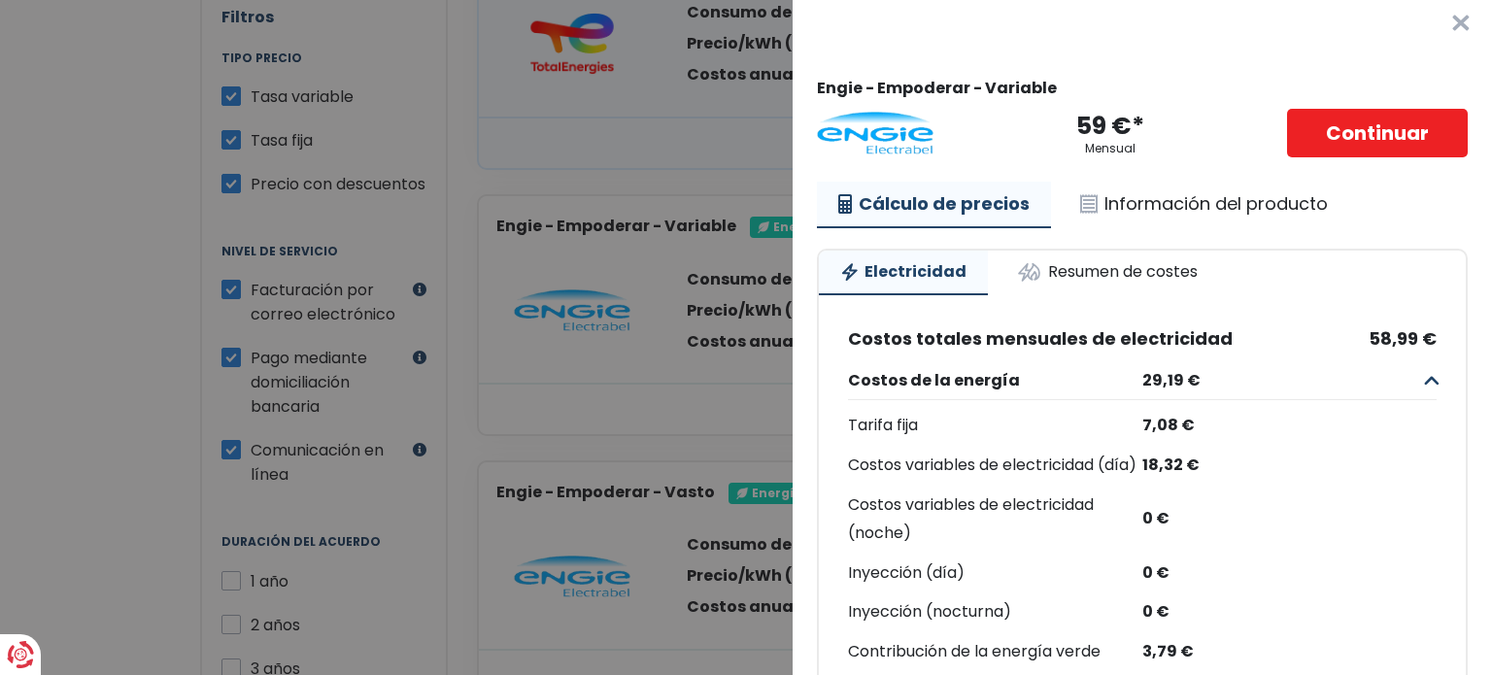
scroll to position [0, 0]
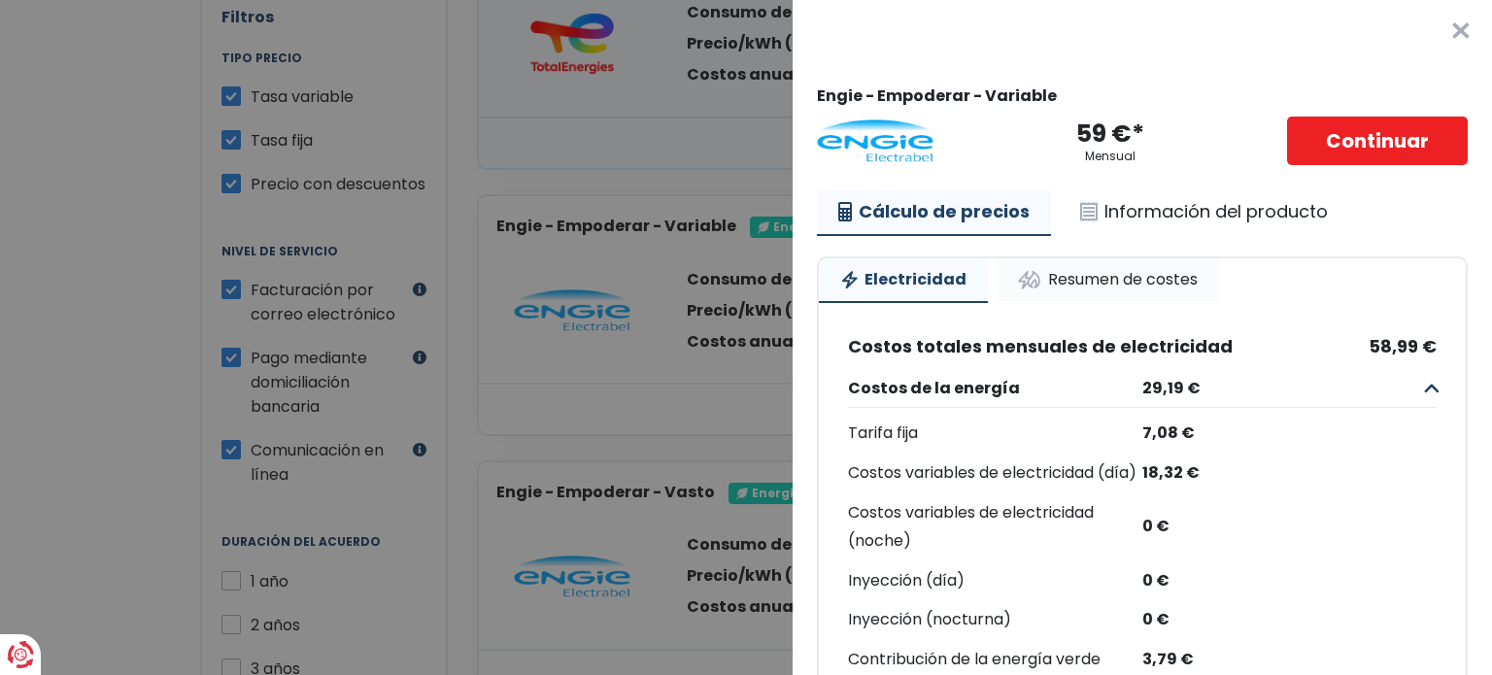
click at [1092, 267] on link "Resumen de costes" at bounding box center [1106, 279] width 223 height 43
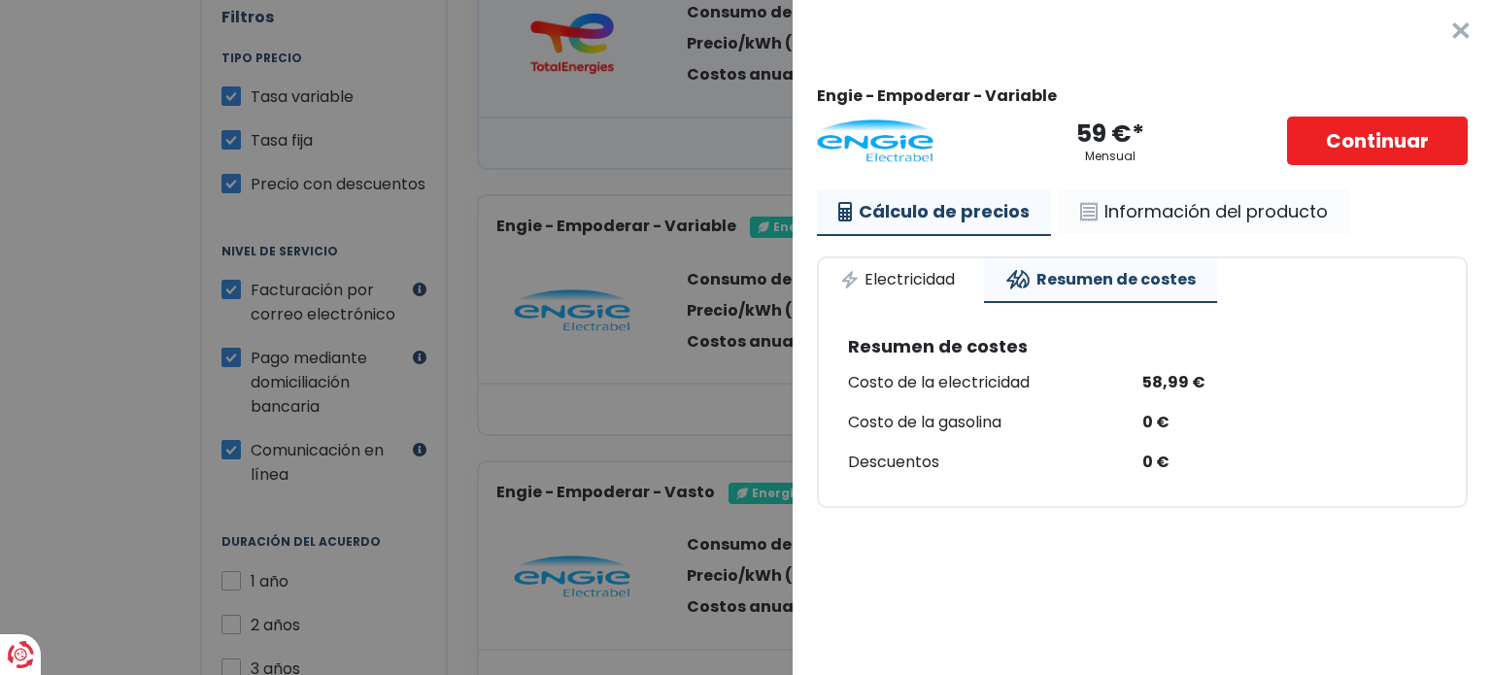
click at [1118, 228] on link "Información del producto" at bounding box center [1204, 211] width 290 height 45
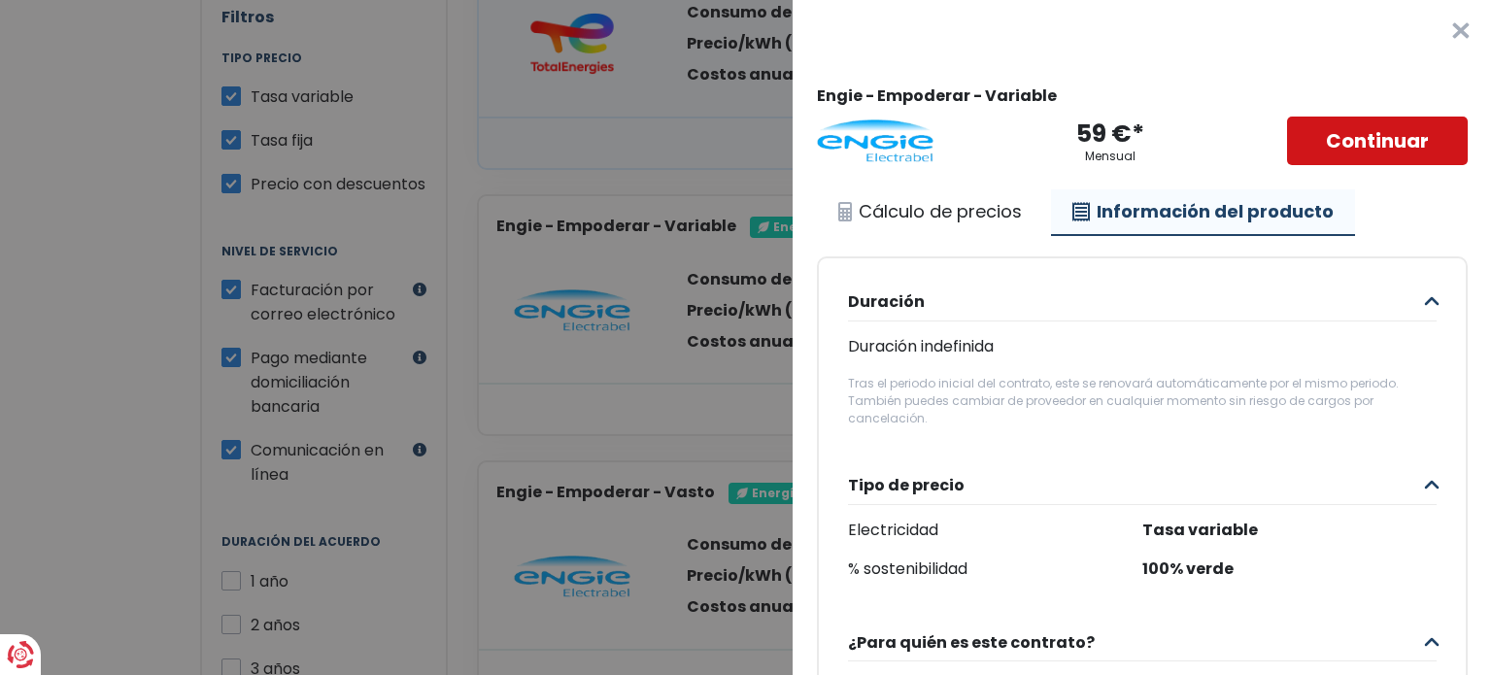
click at [1326, 137] on font "Continuar" at bounding box center [1377, 141] width 103 height 27
